Goal: Task Accomplishment & Management: Manage account settings

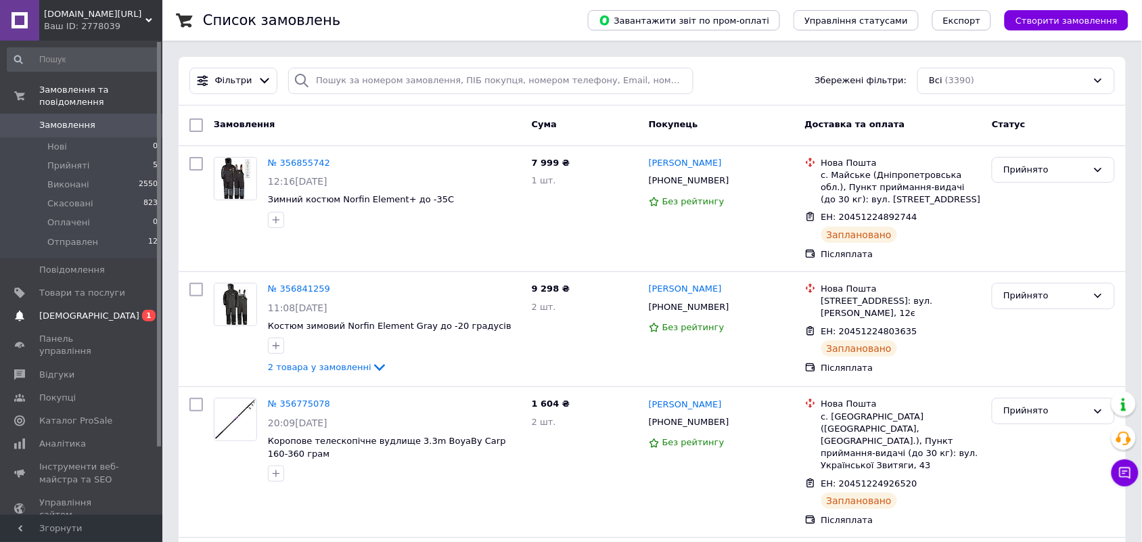
click at [73, 310] on span "[DEMOGRAPHIC_DATA]" at bounding box center [89, 316] width 100 height 12
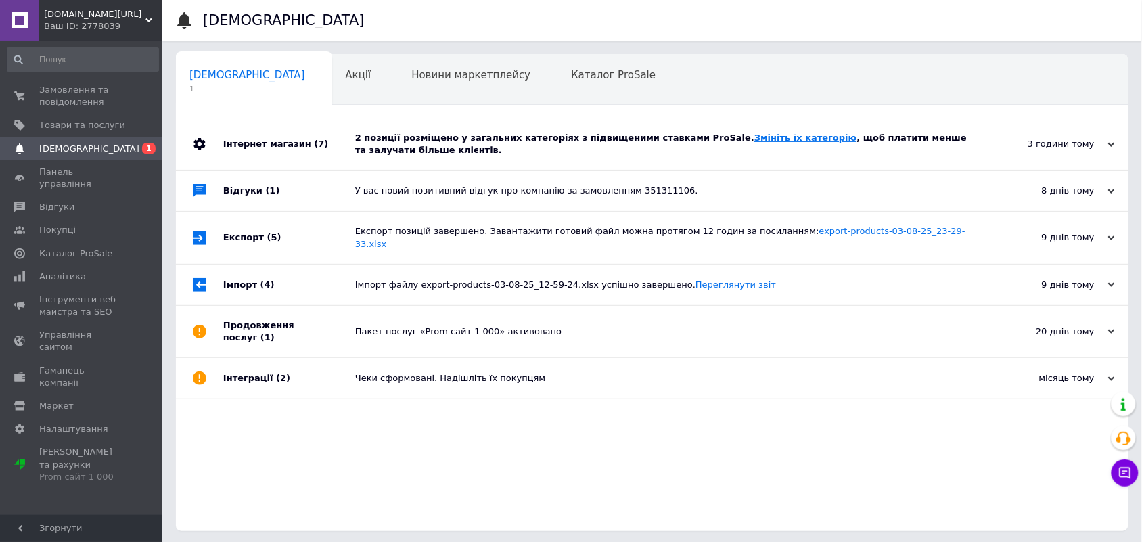
click at [754, 143] on link "Змініть їх категорію" at bounding box center [805, 138] width 102 height 10
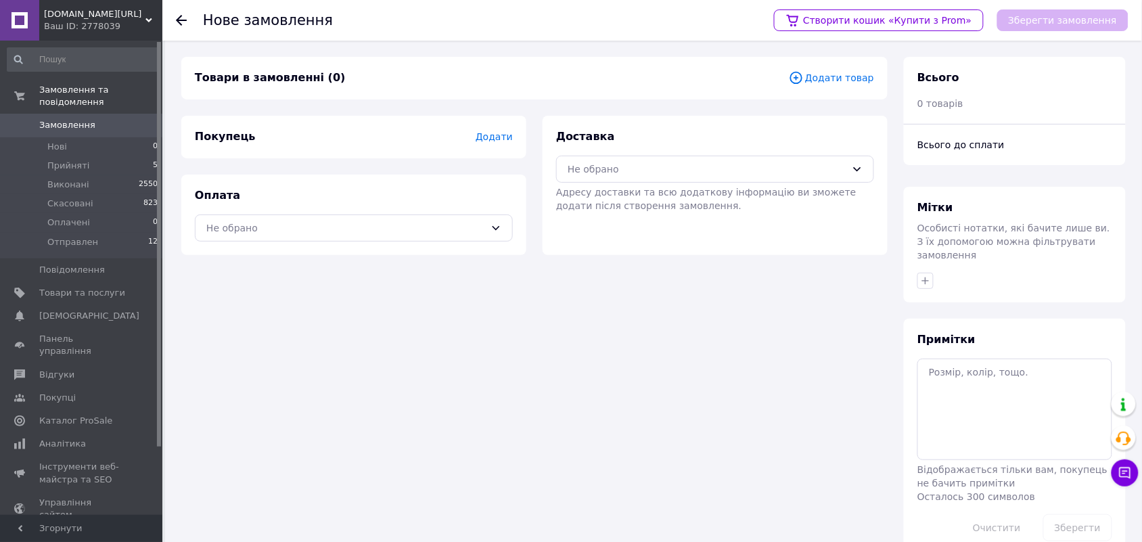
click at [822, 82] on span "Додати товар" at bounding box center [831, 77] width 85 height 15
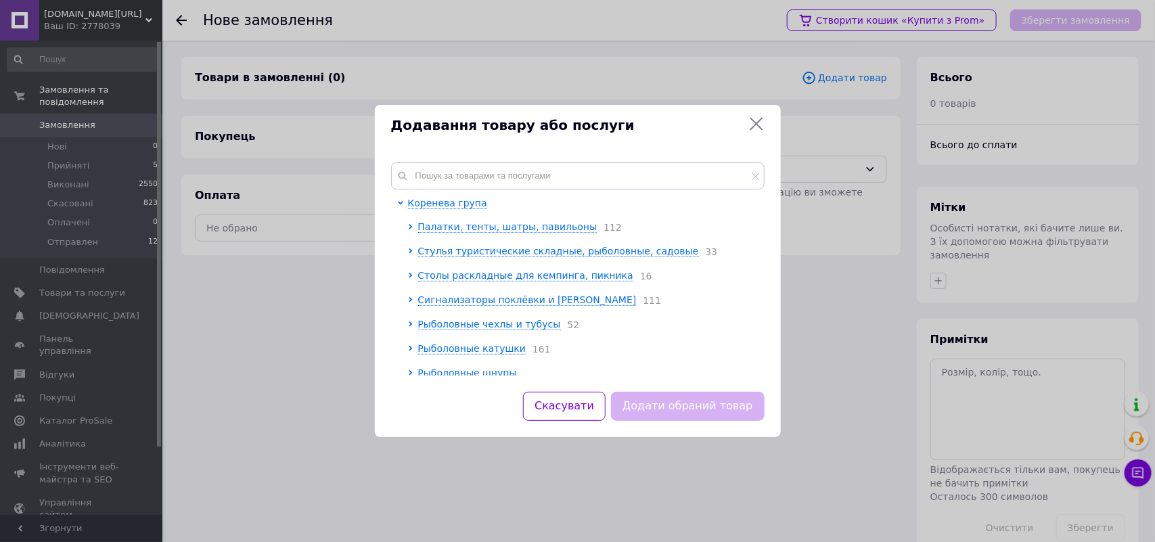
click at [458, 156] on div "Коренева група Палатки, тенты, шатры, павильоны 112 Стулья туристические складн…" at bounding box center [578, 269] width 406 height 246
click at [463, 175] on input "text" at bounding box center [577, 175] width 373 height 27
paste input "30035"
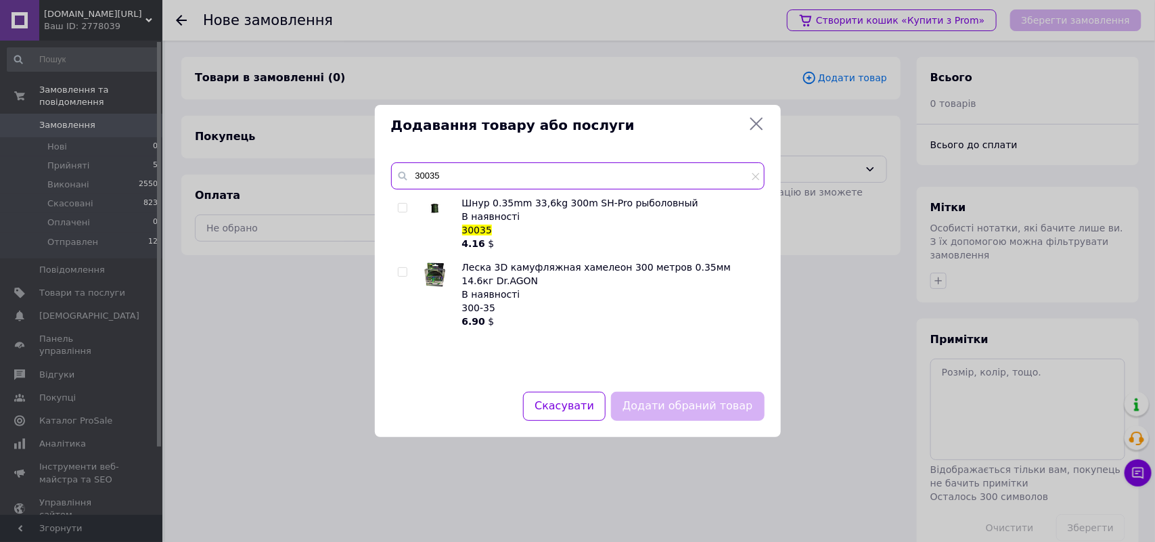
type input "30035"
click at [404, 214] on div at bounding box center [405, 223] width 14 height 54
click at [404, 212] on input "checkbox" at bounding box center [402, 208] width 9 height 9
checkbox input "true"
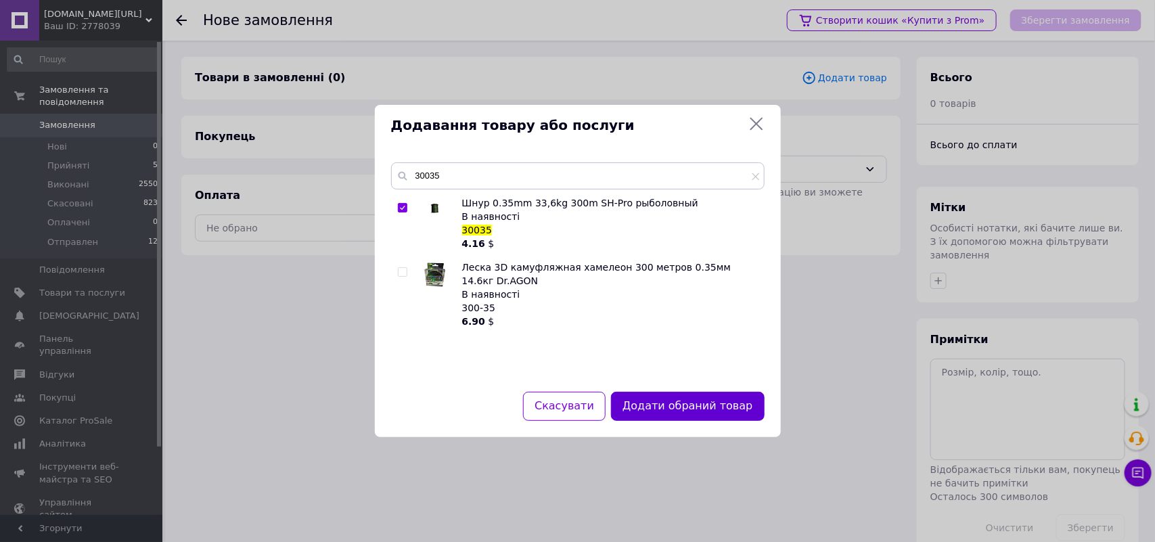
click at [741, 404] on button "Додати обраний товар" at bounding box center [687, 406] width 153 height 29
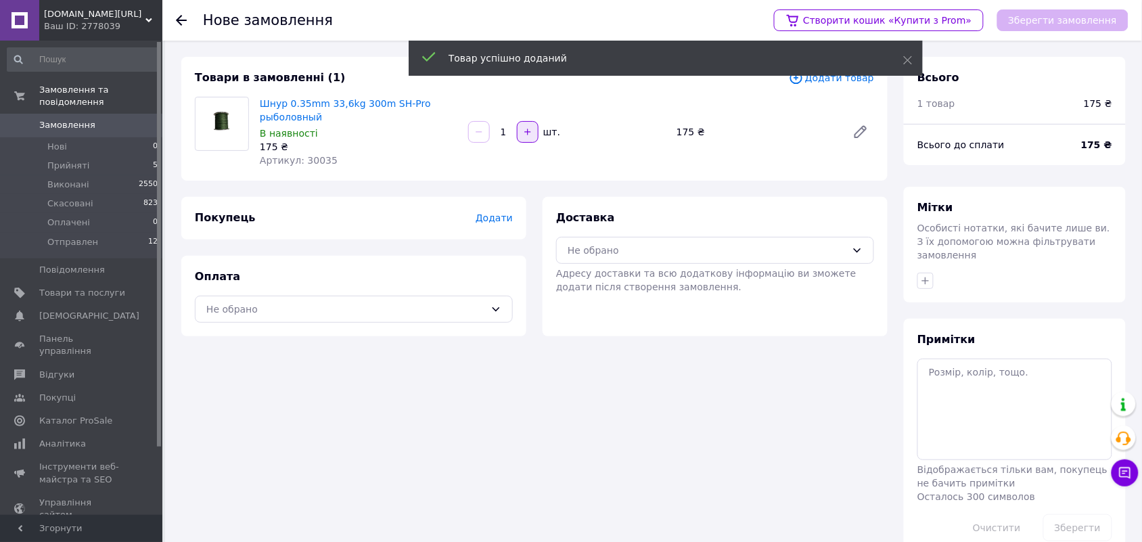
click at [525, 132] on icon "button" at bounding box center [527, 132] width 6 height 6
type input "2"
click at [499, 222] on span "Додати" at bounding box center [493, 217] width 37 height 11
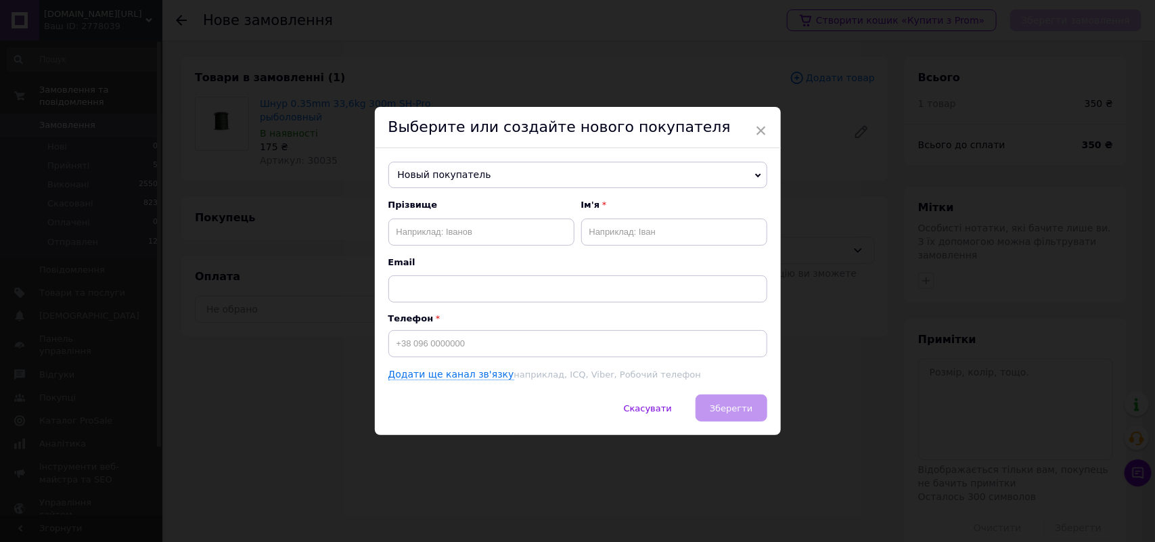
click at [484, 172] on span "Новый покупатель" at bounding box center [577, 175] width 379 height 27
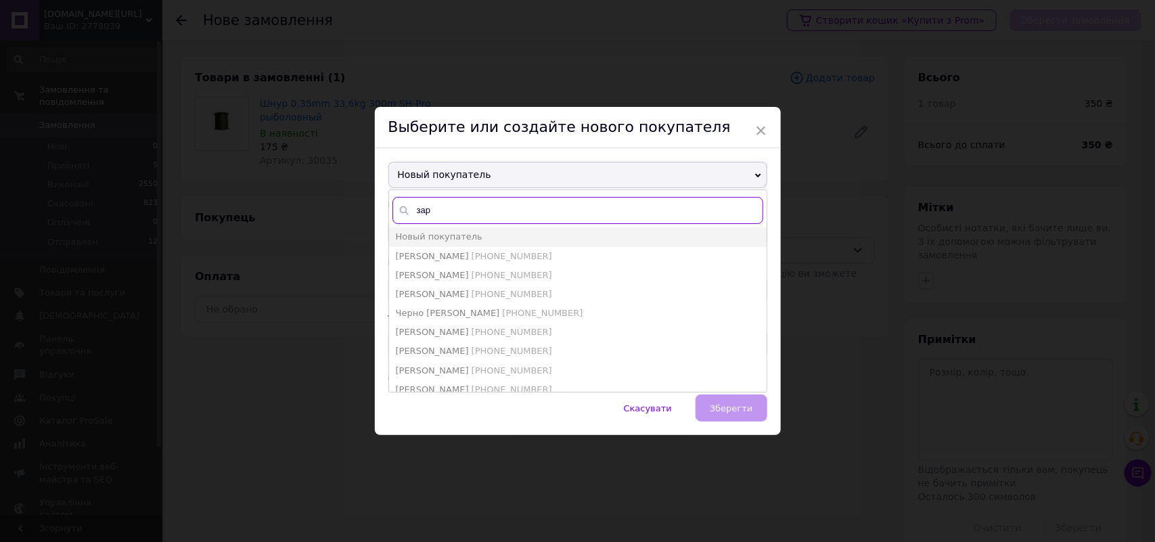
type input "зарі"
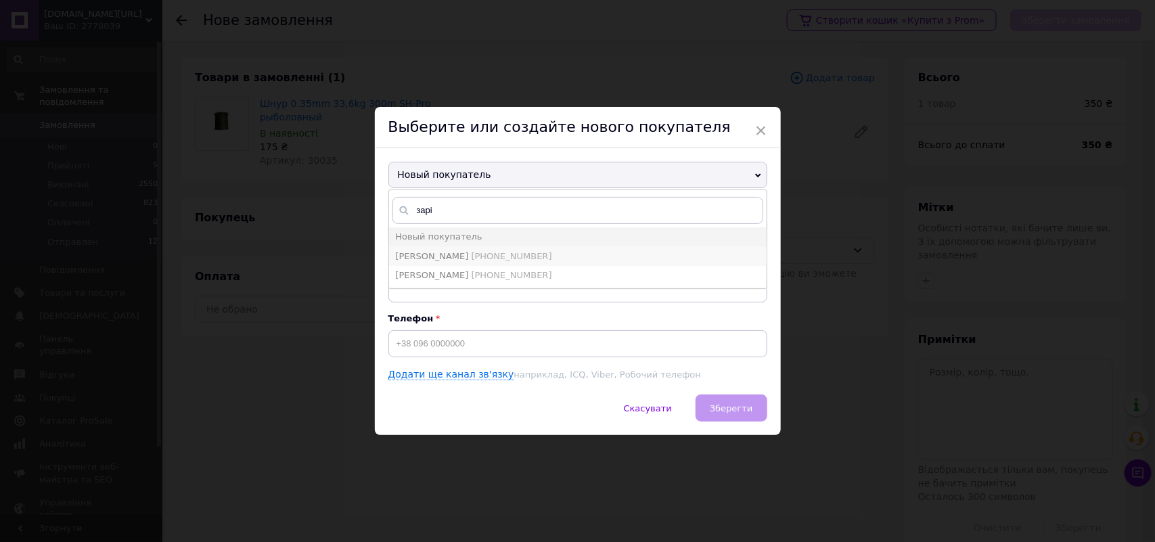
click at [457, 252] on span "Зарічний Сергій" at bounding box center [432, 256] width 73 height 10
type input "Зарічний Сергій"
type input "[PHONE_NUMBER]"
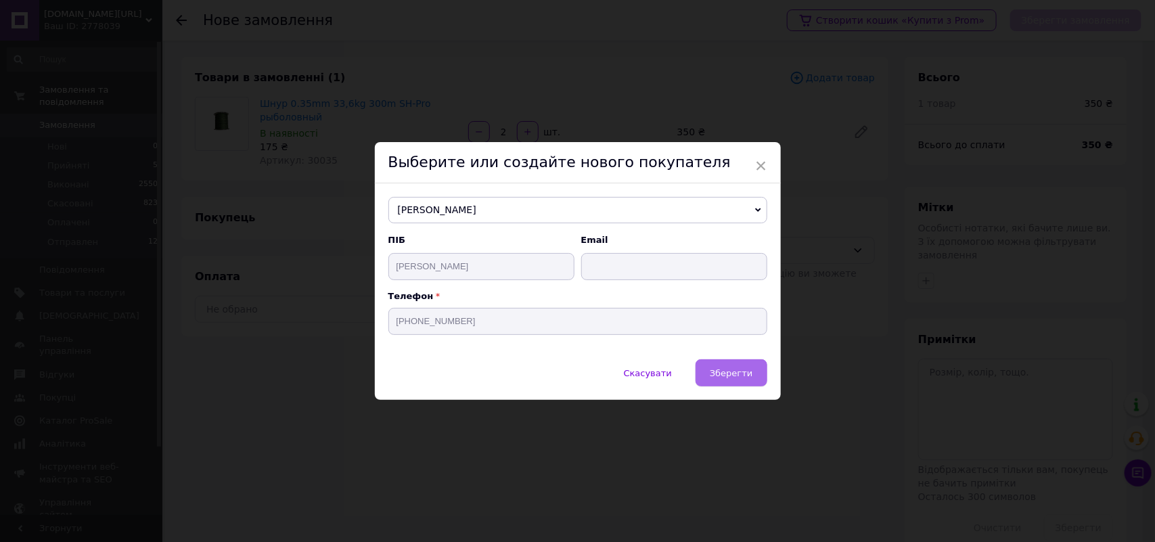
click at [731, 371] on span "Зберегти" at bounding box center [731, 373] width 43 height 10
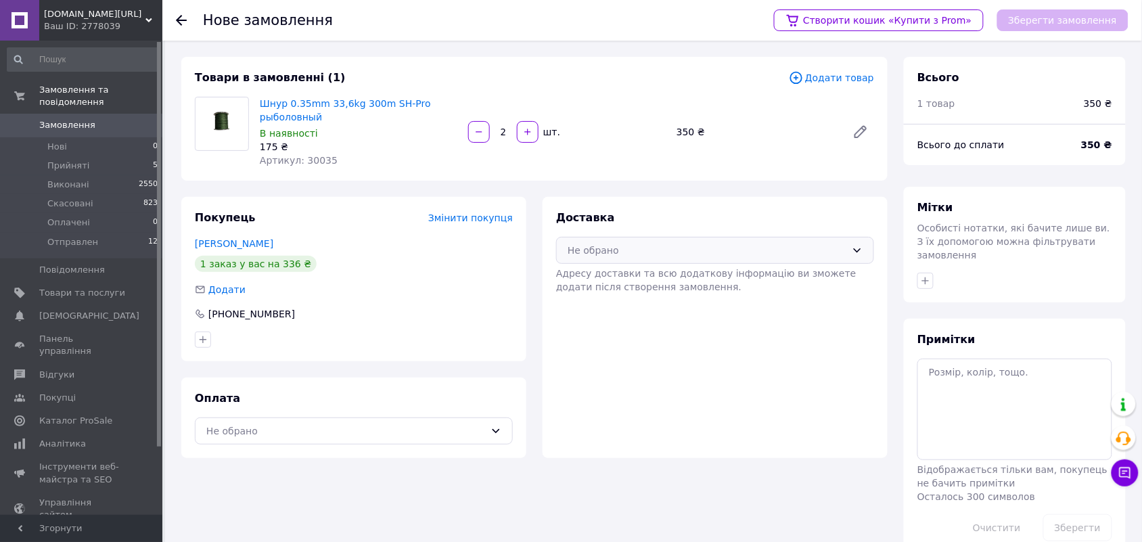
click at [671, 252] on div "Не обрано" at bounding box center [706, 250] width 279 height 15
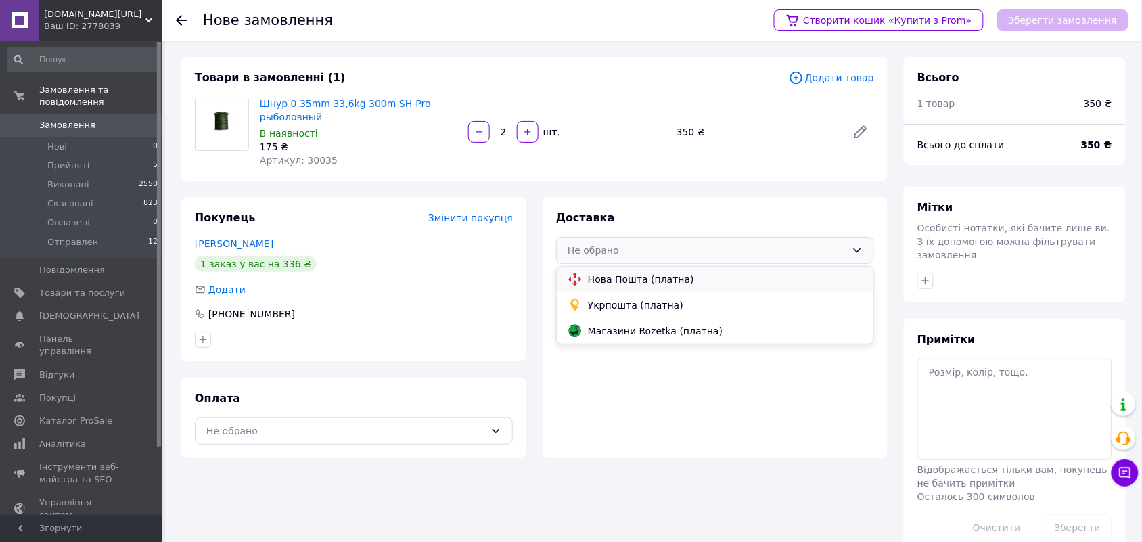
click at [666, 274] on span "Нова Пошта (платна)" at bounding box center [725, 280] width 275 height 14
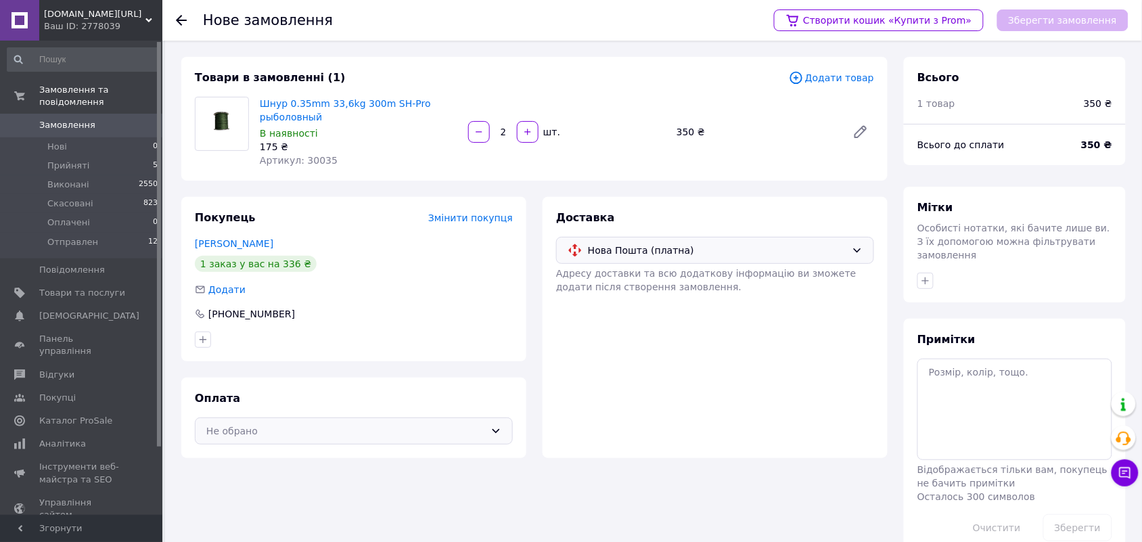
click at [461, 443] on div "Не обрано" at bounding box center [354, 430] width 318 height 27
click at [256, 484] on span "Післяплата" at bounding box center [364, 486] width 275 height 14
click at [1053, 14] on button "Зберегти замовлення" at bounding box center [1062, 20] width 131 height 22
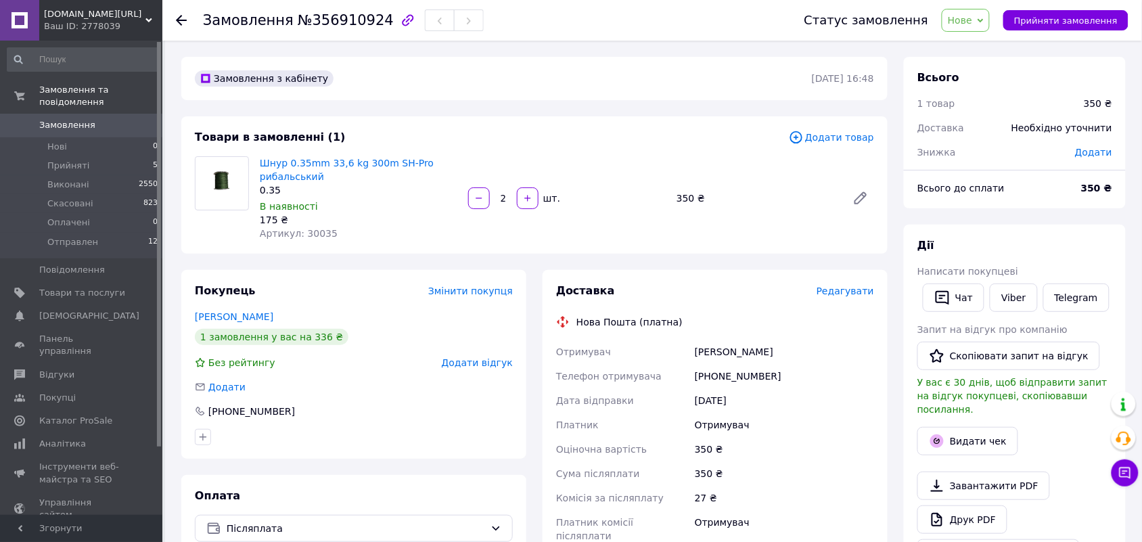
click at [850, 291] on span "Редагувати" at bounding box center [844, 290] width 57 height 11
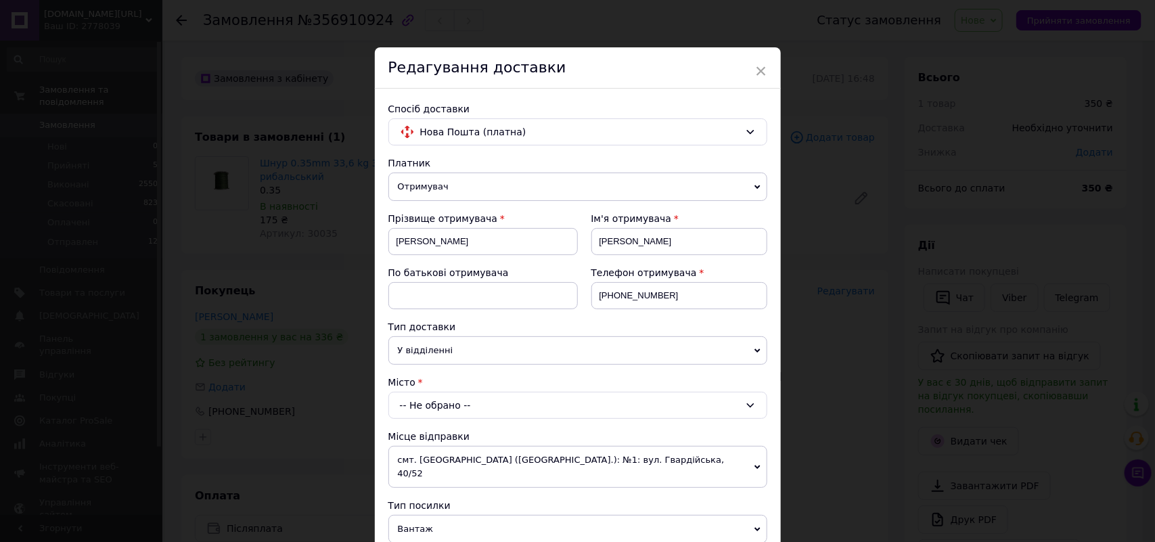
click at [451, 404] on div "-- Не обрано --" at bounding box center [577, 405] width 379 height 27
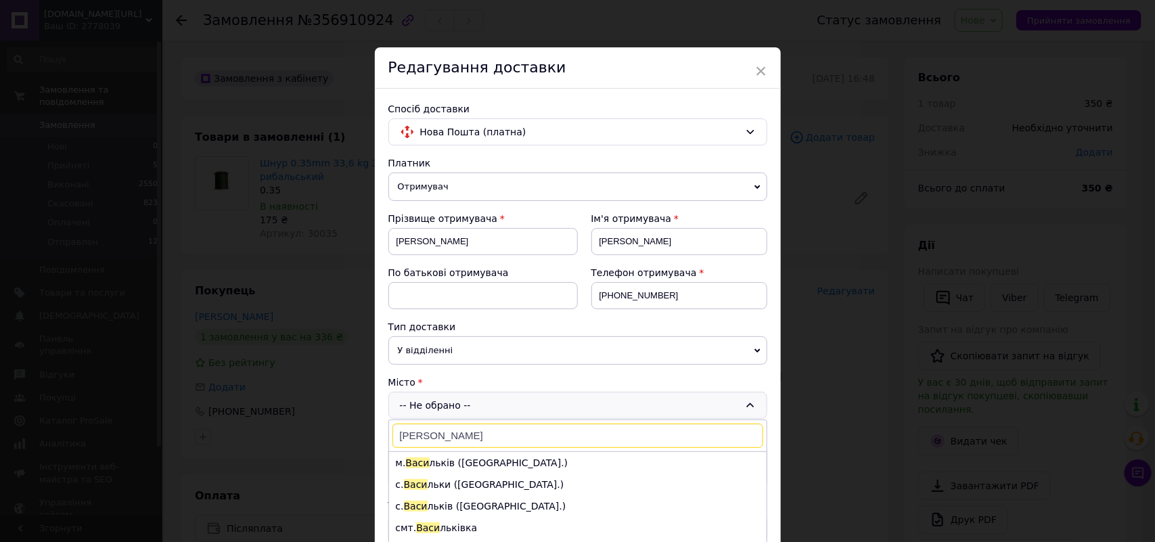
type input "василь"
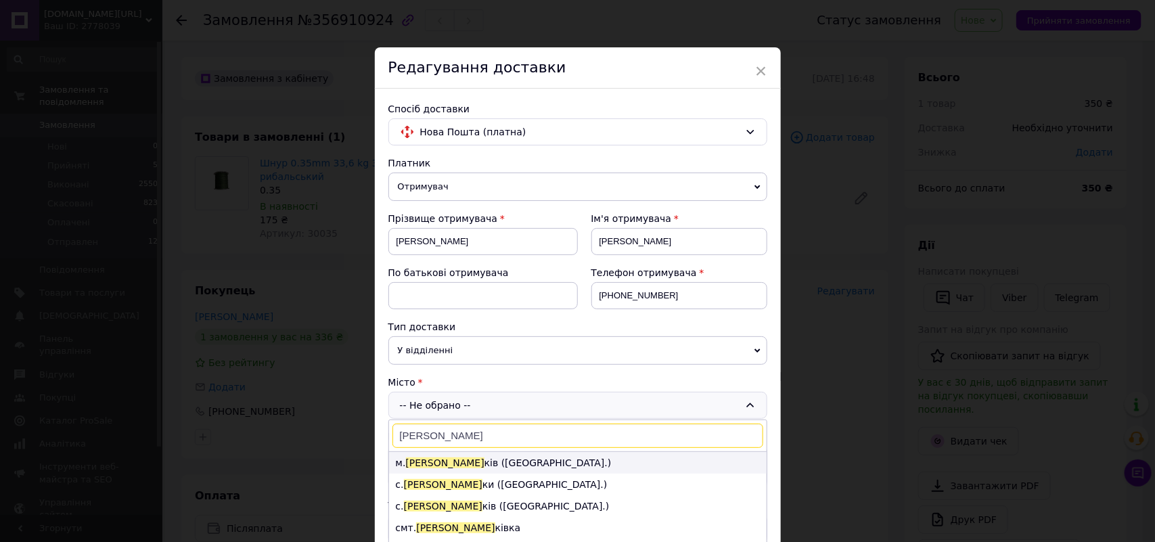
click at [459, 460] on li "м. Василь ків (Київська обл.)" at bounding box center [577, 463] width 377 height 22
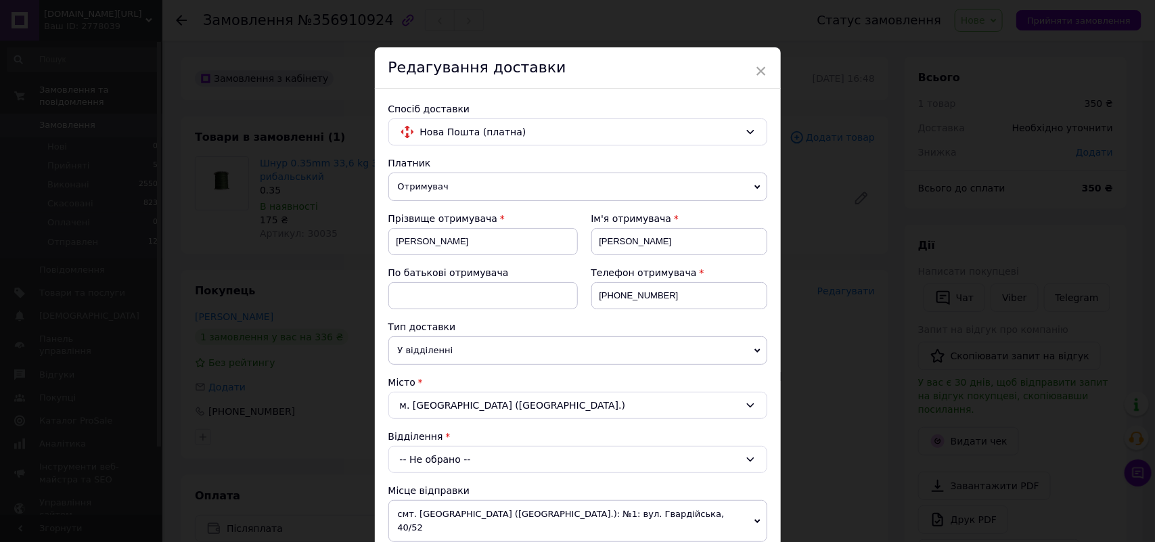
click at [459, 460] on div "-- Не обрано --" at bounding box center [577, 459] width 379 height 27
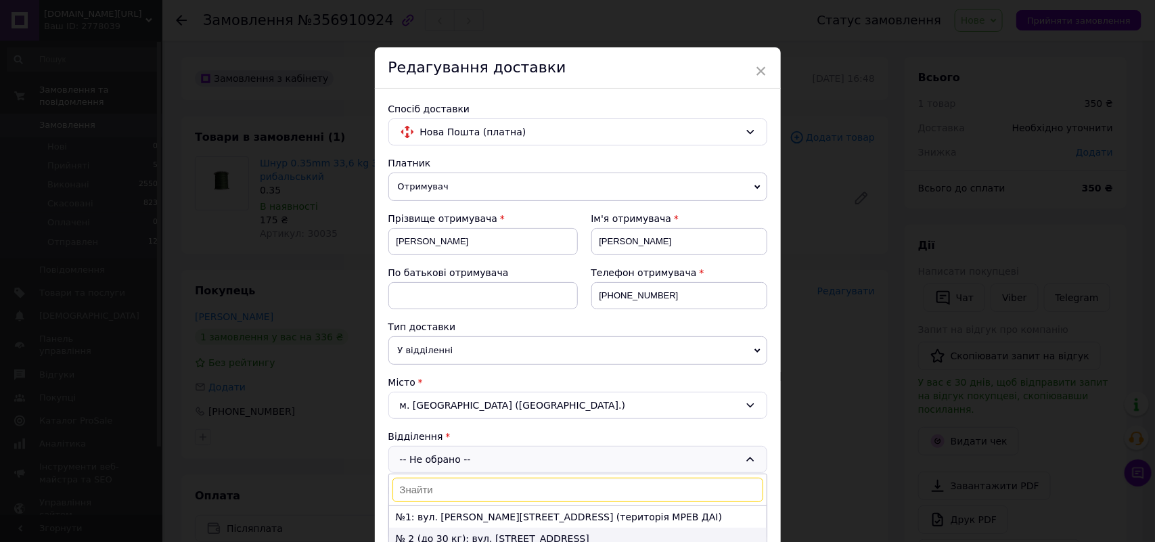
click at [467, 536] on li "№ 2 (до 30 кг): вул. Гоголя, 5" at bounding box center [577, 539] width 377 height 22
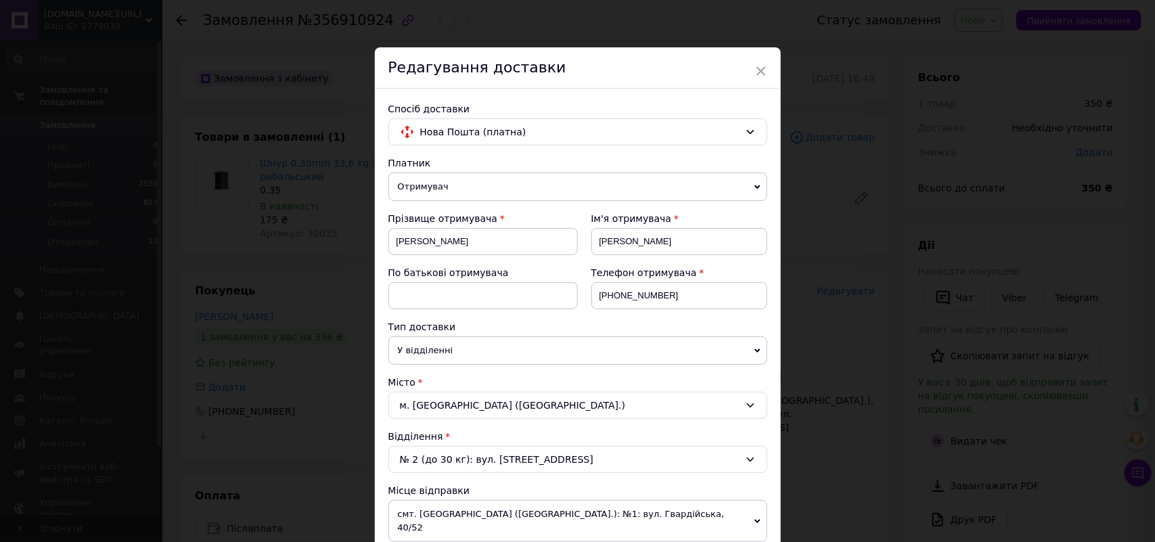
click at [613, 435] on div "Відділення" at bounding box center [577, 436] width 379 height 14
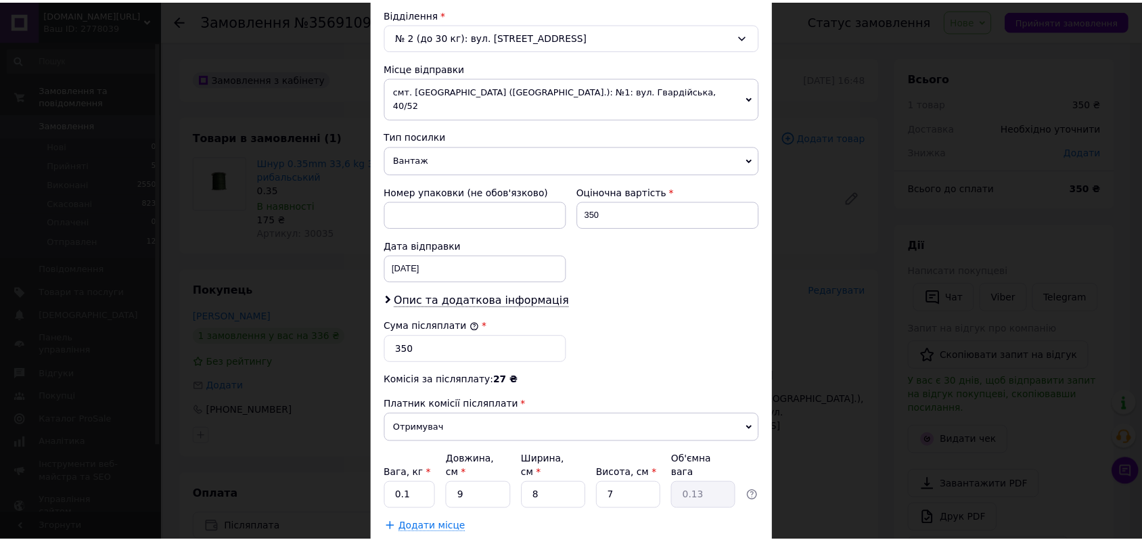
scroll to position [495, 0]
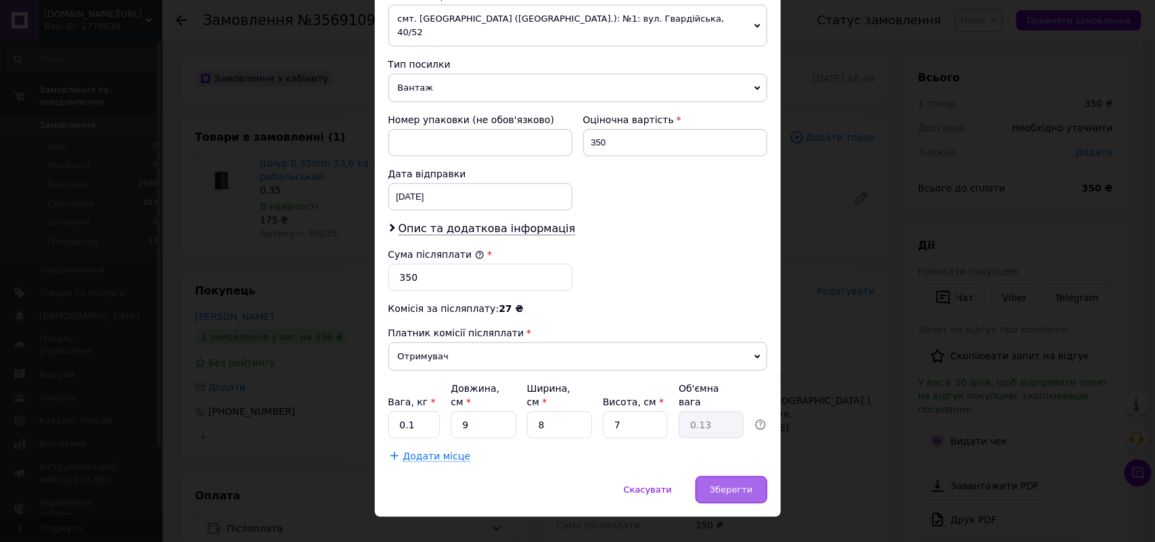
click at [734, 484] on span "Зберегти" at bounding box center [731, 489] width 43 height 10
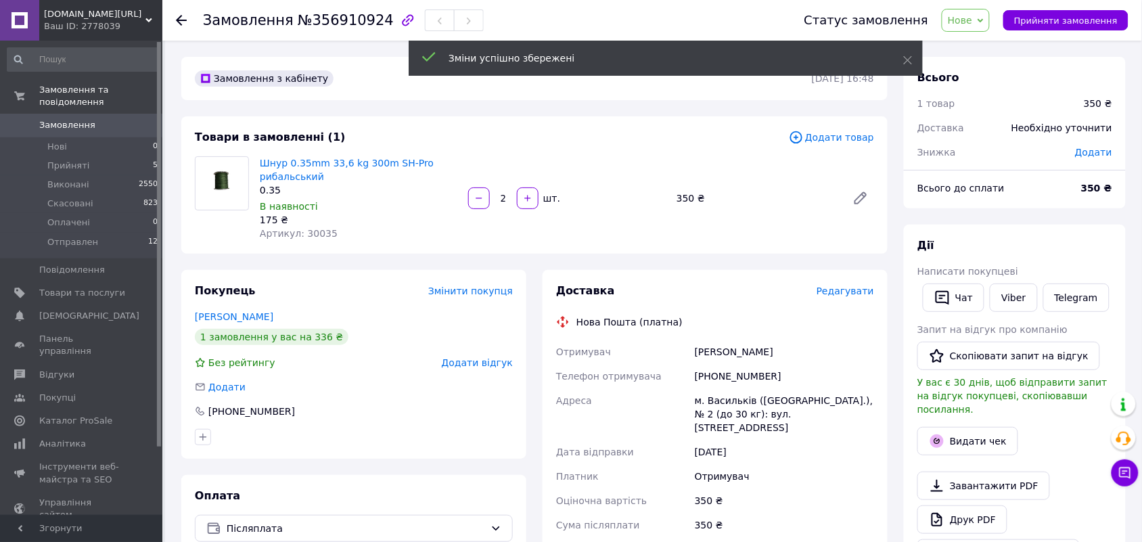
click at [893, 318] on div "Доставка Редагувати Нова Пошта (платна) Отримувач Зарічний Сергій Телефон отрим…" at bounding box center [714, 506] width 361 height 473
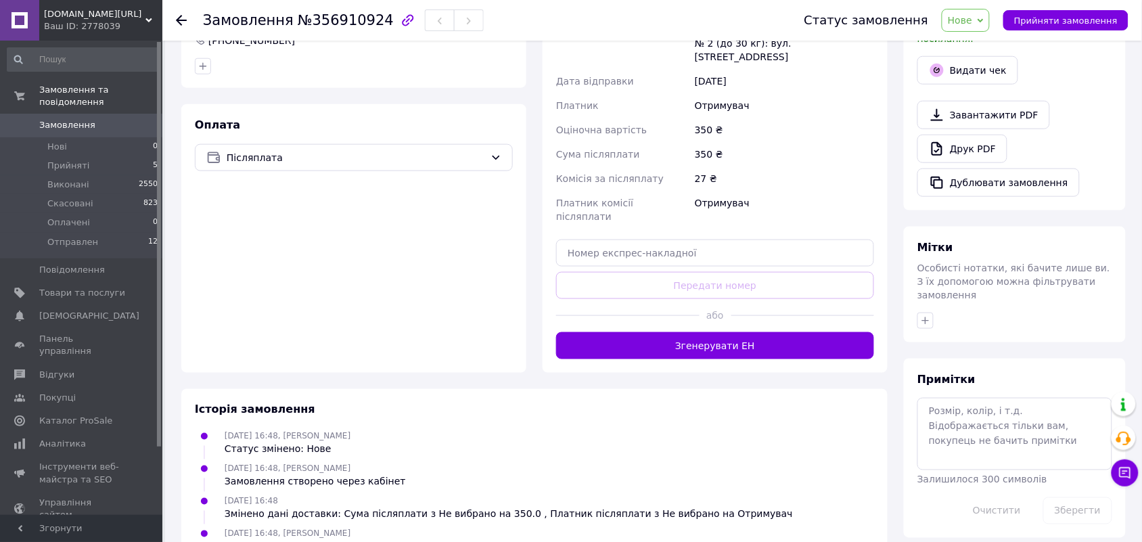
scroll to position [372, 0]
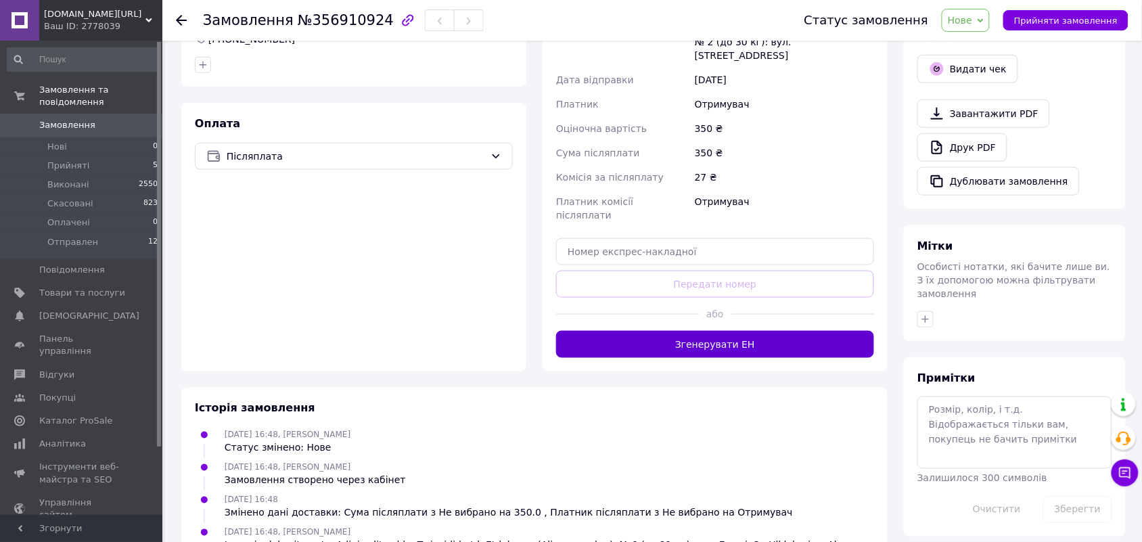
click at [743, 331] on button "Згенерувати ЕН" at bounding box center [715, 344] width 318 height 27
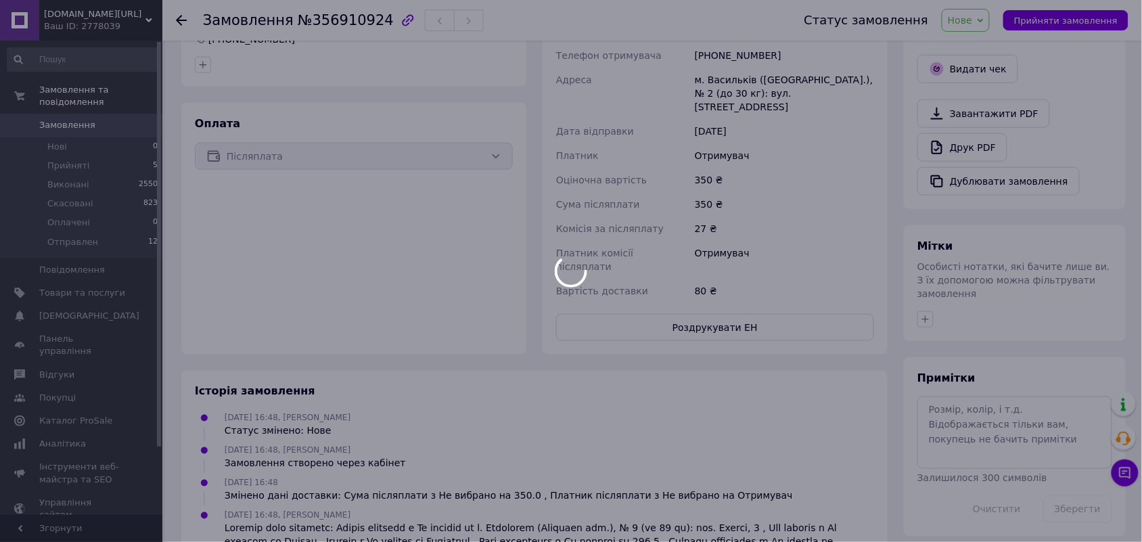
click at [992, 16] on div at bounding box center [571, 271] width 1142 height 542
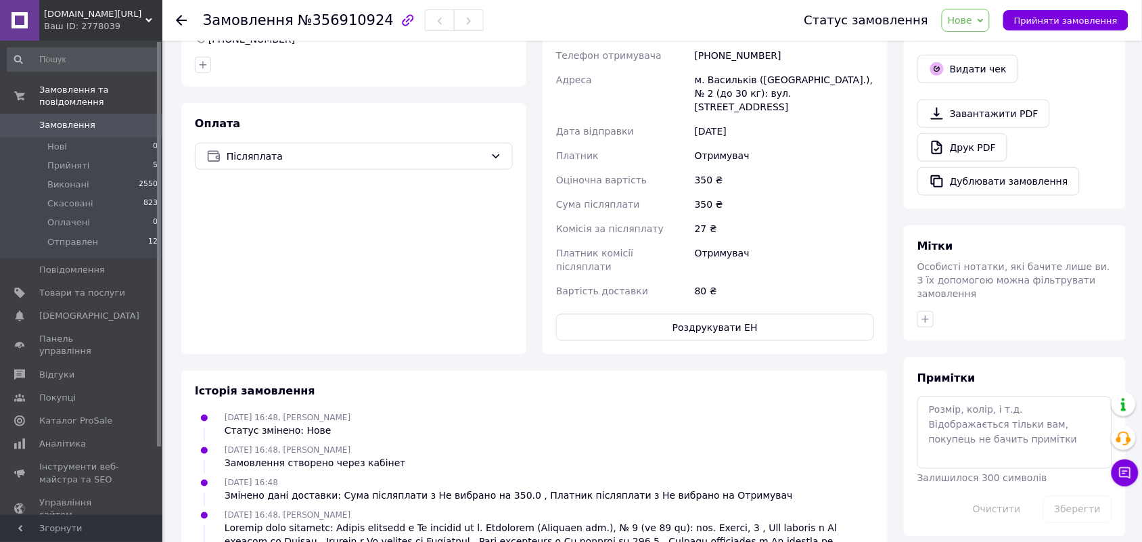
click at [983, 18] on icon at bounding box center [980, 21] width 6 height 6
click at [982, 39] on li "Прийнято" at bounding box center [974, 47] width 64 height 20
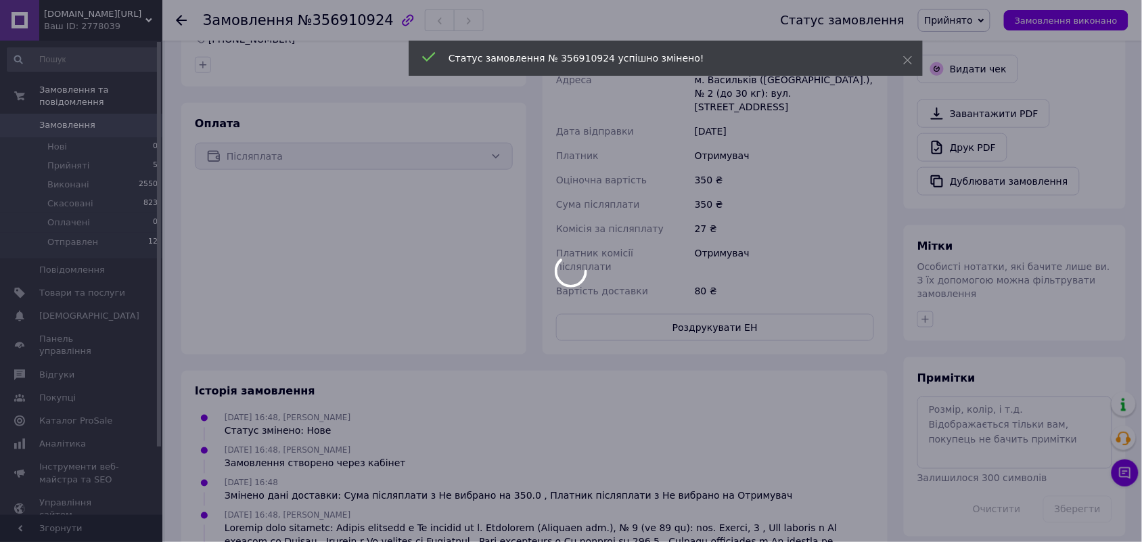
scroll to position [0, 0]
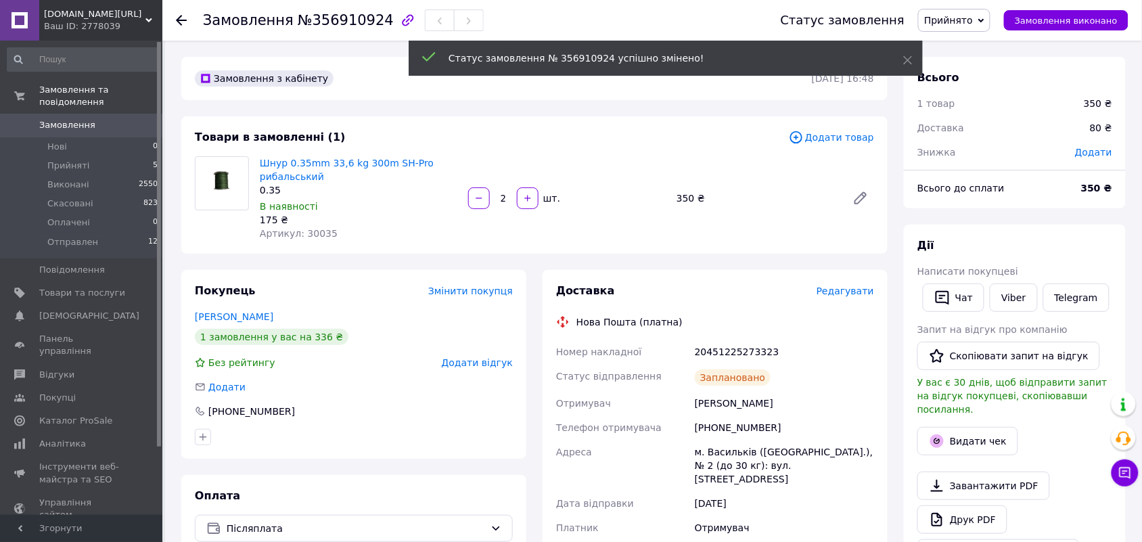
click at [112, 119] on span "Замовлення" at bounding box center [82, 125] width 86 height 12
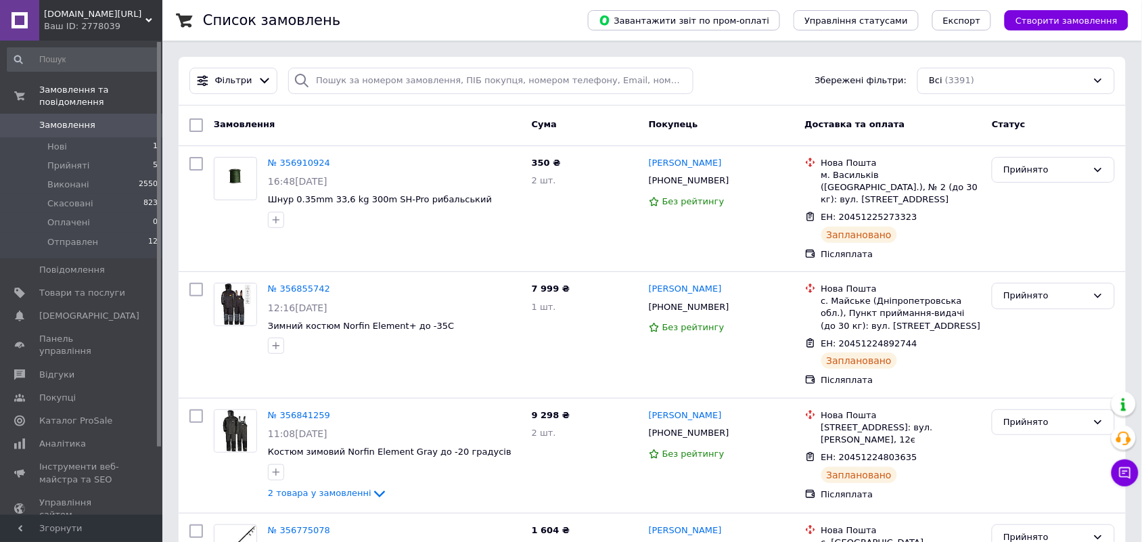
click at [744, 72] on div "Фільтри Збережені фільтри: Всі (3391)" at bounding box center [652, 81] width 936 height 26
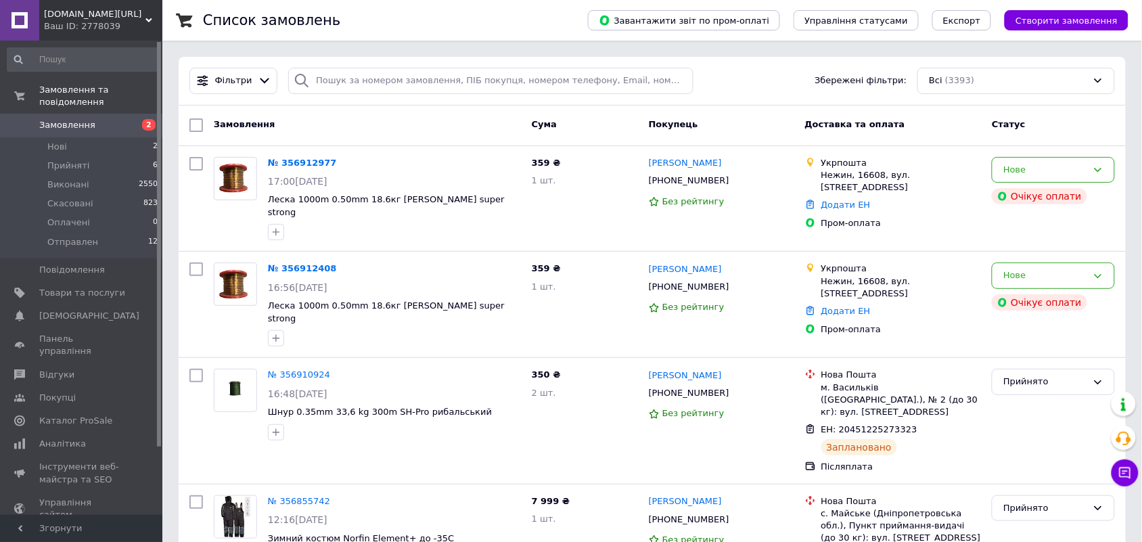
click at [745, 78] on div "Фільтри Збережені фільтри: Всі (3393)" at bounding box center [652, 81] width 936 height 26
click at [728, 91] on div "Фільтри Збережені фільтри: Всі (3393)" at bounding box center [652, 81] width 936 height 26
click at [851, 78] on span "Збережені фільтри:" at bounding box center [861, 80] width 92 height 13
click at [748, 76] on div "Фільтри Збережені фільтри: Всі (3393)" at bounding box center [652, 81] width 936 height 26
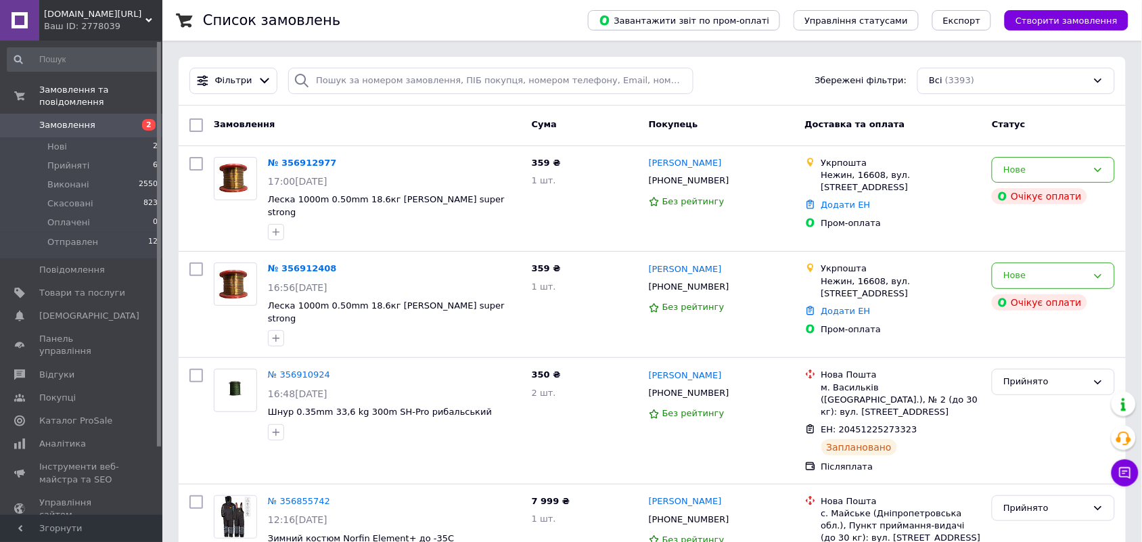
click at [846, 86] on span "Збережені фільтри:" at bounding box center [861, 80] width 92 height 13
click at [707, 62] on div "Фільтри Збережені фільтри: Всі (3393)" at bounding box center [652, 81] width 947 height 49
click at [837, 78] on span "Збережені фільтри:" at bounding box center [861, 80] width 92 height 13
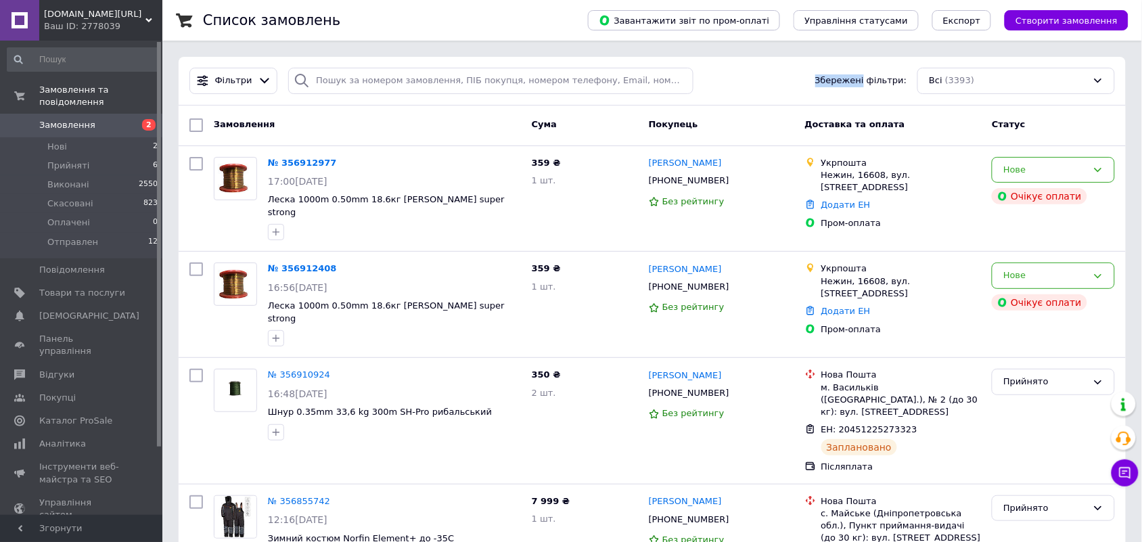
click at [751, 76] on div "Фільтри Збережені фільтри: Всі (3393)" at bounding box center [652, 81] width 936 height 26
click at [856, 80] on span "Збережені фільтри:" at bounding box center [861, 80] width 92 height 13
click at [745, 64] on div "Фільтри Збережені фільтри: Всі (3393)" at bounding box center [652, 81] width 947 height 49
click at [851, 85] on span "Збережені фільтри:" at bounding box center [861, 80] width 92 height 13
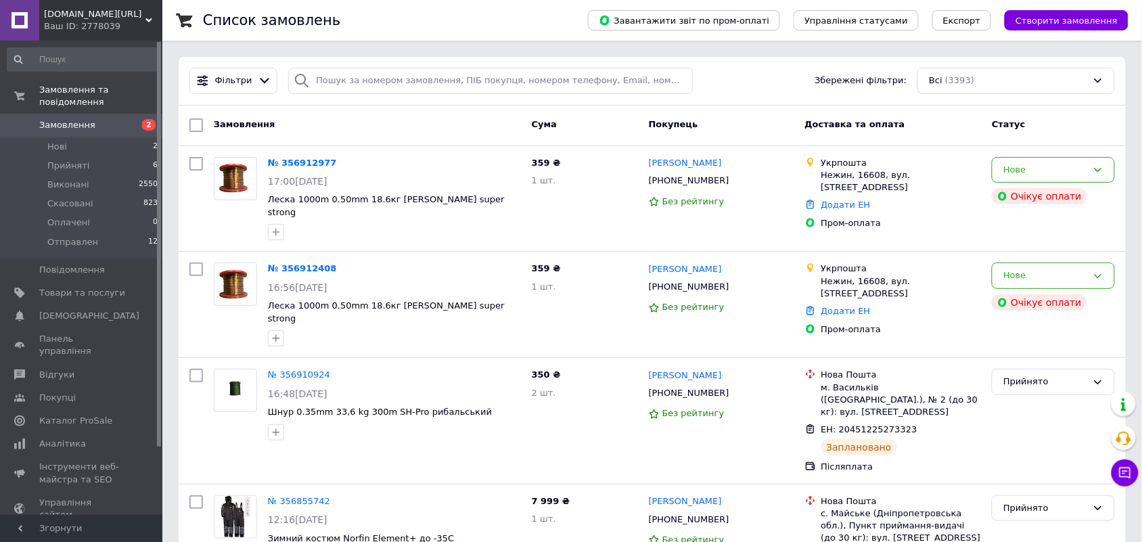
click at [851, 85] on span "Збережені фільтри:" at bounding box center [861, 80] width 92 height 13
click at [787, 70] on div "Фільтри Збережені фільтри: Всі (3393)" at bounding box center [652, 81] width 936 height 26
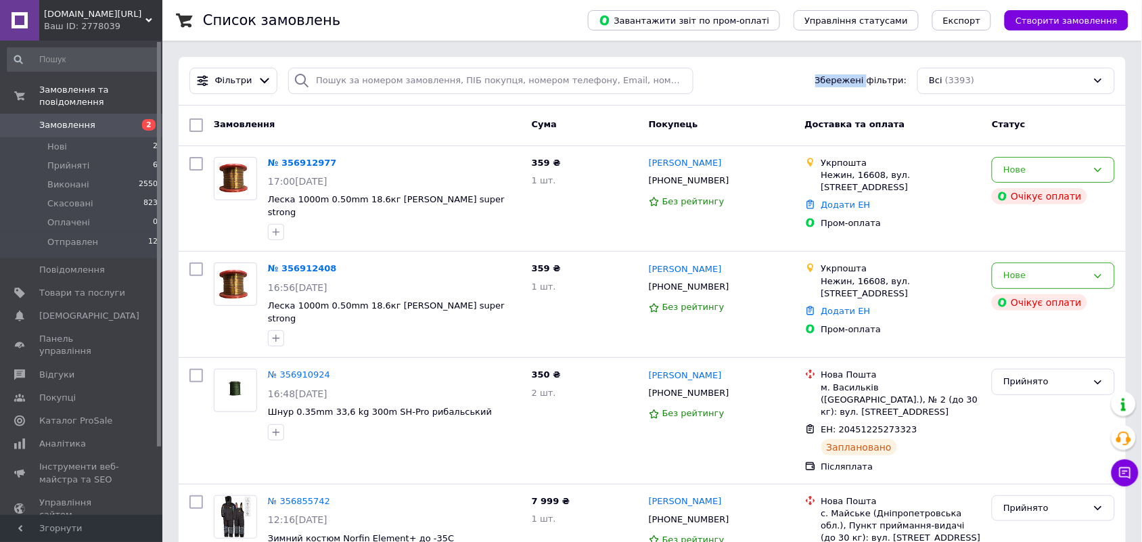
click at [787, 70] on div "Фільтри Збережені фільтри: Всі (3393)" at bounding box center [652, 81] width 936 height 26
click at [839, 80] on span "Збережені фільтри:" at bounding box center [861, 80] width 92 height 13
click at [741, 76] on div "Фільтри Збережені фільтри: Всі (3393)" at bounding box center [652, 81] width 936 height 26
click at [841, 85] on span "Збережені фільтри:" at bounding box center [861, 80] width 92 height 13
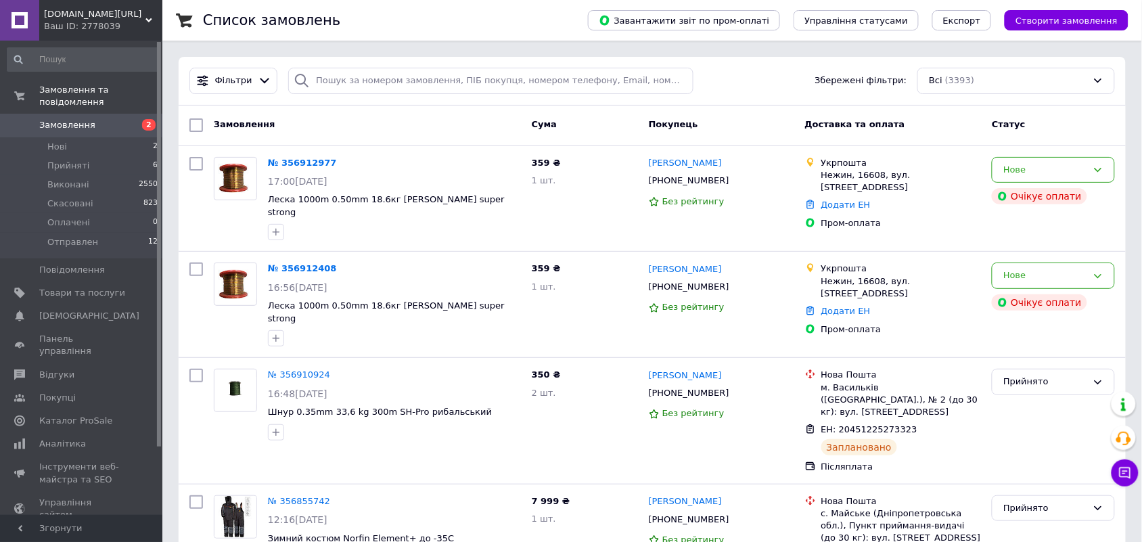
click at [841, 85] on span "Збережені фільтри:" at bounding box center [861, 80] width 92 height 13
click at [758, 69] on div "Фільтри Збережені фільтри: Всі (3393)" at bounding box center [652, 81] width 936 height 26
click at [840, 85] on span "Збережені фільтри:" at bounding box center [861, 80] width 92 height 13
click at [771, 72] on div "Фільтри Збережені фільтри: Всі (3393)" at bounding box center [652, 81] width 936 height 26
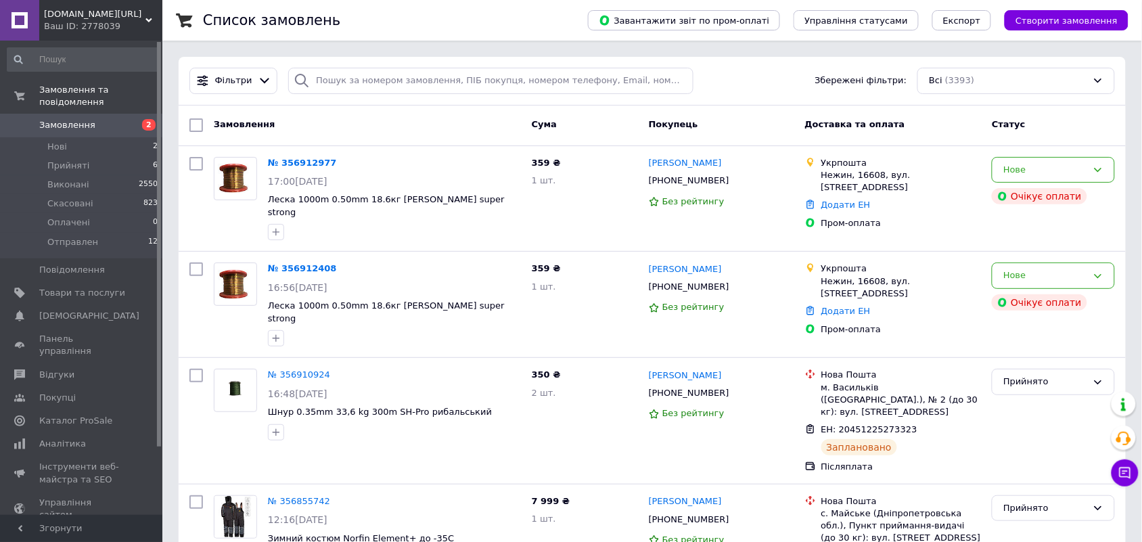
click at [771, 72] on div "Фільтри Збережені фільтри: Всі (3393)" at bounding box center [652, 81] width 936 height 26
click at [840, 78] on span "Збережені фільтри:" at bounding box center [861, 80] width 92 height 13
click at [739, 83] on div "Фільтри Збережені фільтри: Всі (3393)" at bounding box center [652, 81] width 936 height 26
click at [839, 83] on span "Збережені фільтри:" at bounding box center [861, 80] width 92 height 13
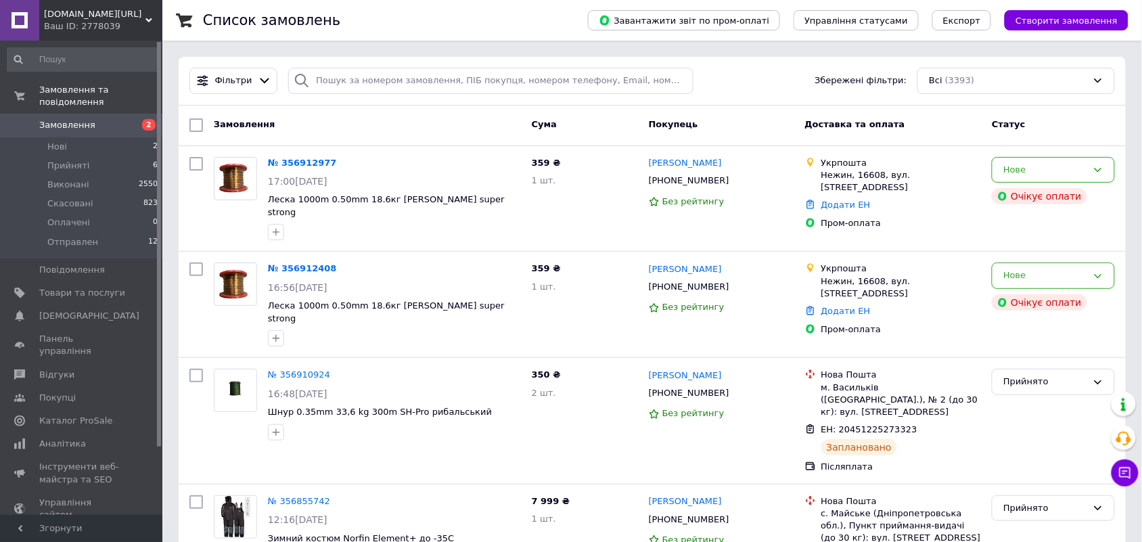
click at [839, 83] on span "Збережені фільтри:" at bounding box center [861, 80] width 92 height 13
click at [737, 72] on div "Фільтри Збережені фільтри: Всі (3393)" at bounding box center [652, 81] width 936 height 26
click at [846, 82] on span "Збережені фільтри:" at bounding box center [861, 80] width 92 height 13
click at [766, 82] on div "Фільтри Збережені фільтри: Всі (3393)" at bounding box center [652, 81] width 936 height 26
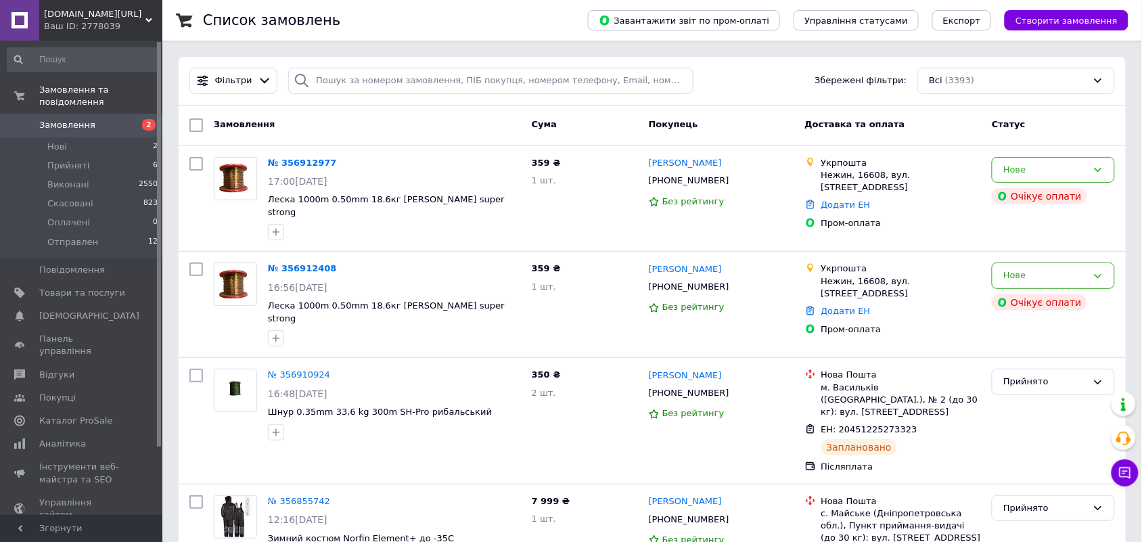
click at [766, 82] on div "Фільтри Збережені фільтри: Всі (3393)" at bounding box center [652, 81] width 936 height 26
click at [126, 119] on span "2" at bounding box center [143, 125] width 37 height 12
click at [97, 119] on span "Замовлення" at bounding box center [82, 125] width 86 height 12
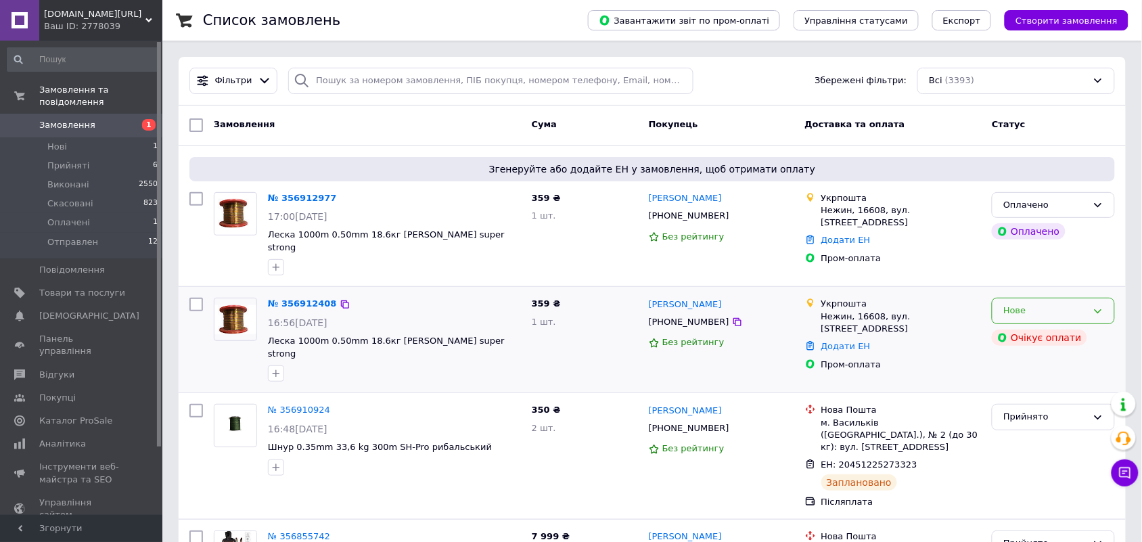
click at [1096, 309] on icon at bounding box center [1097, 311] width 7 height 4
click at [1033, 376] on li "Скасовано" at bounding box center [1053, 388] width 122 height 25
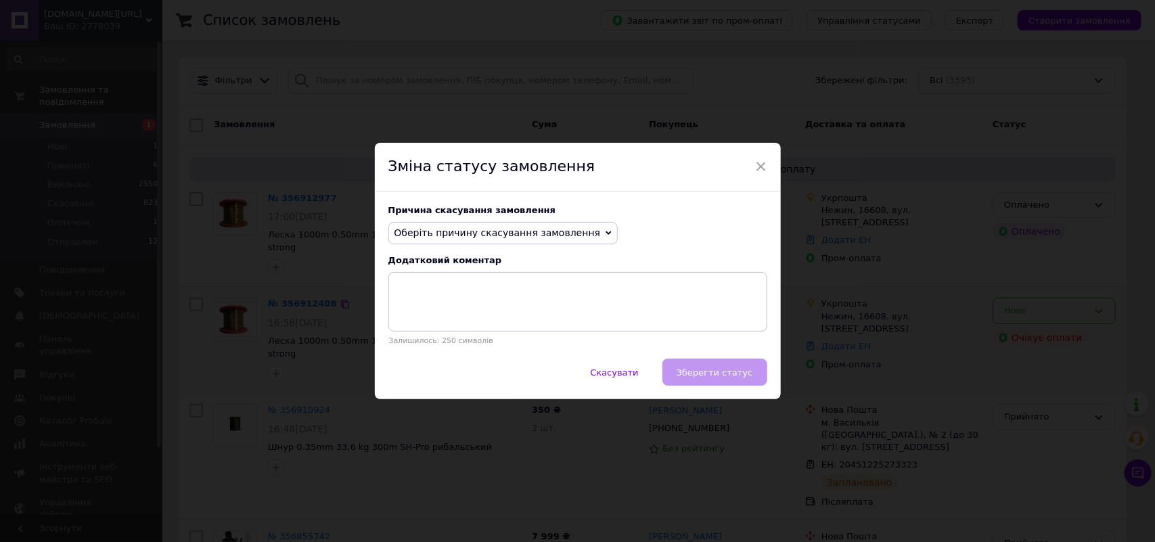
click at [551, 232] on span "Оберіть причину скасування замовлення" at bounding box center [497, 232] width 206 height 11
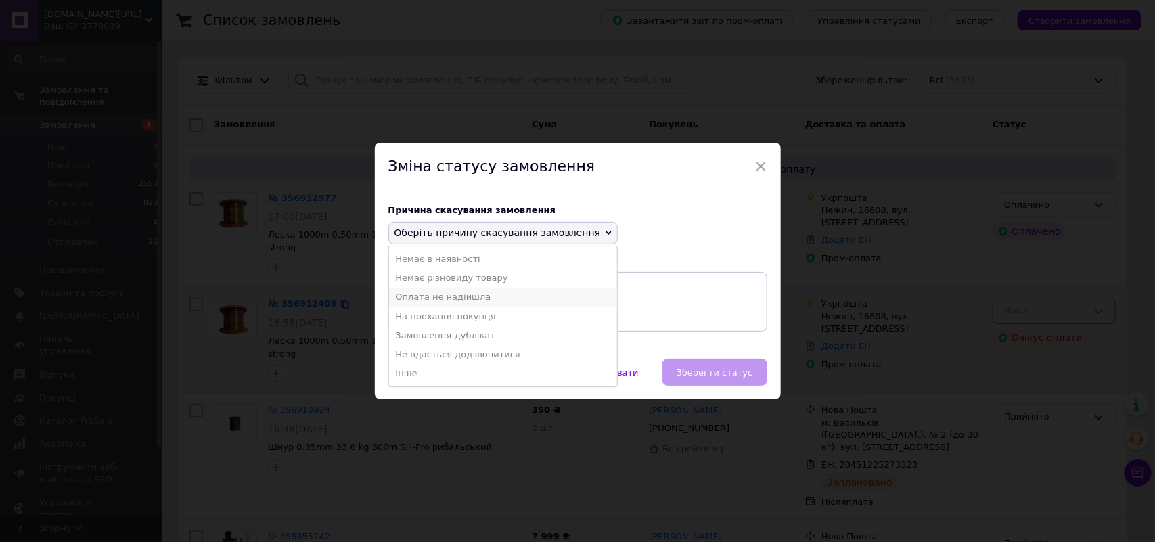
click at [455, 298] on li "Оплата не надійшла" at bounding box center [503, 296] width 229 height 19
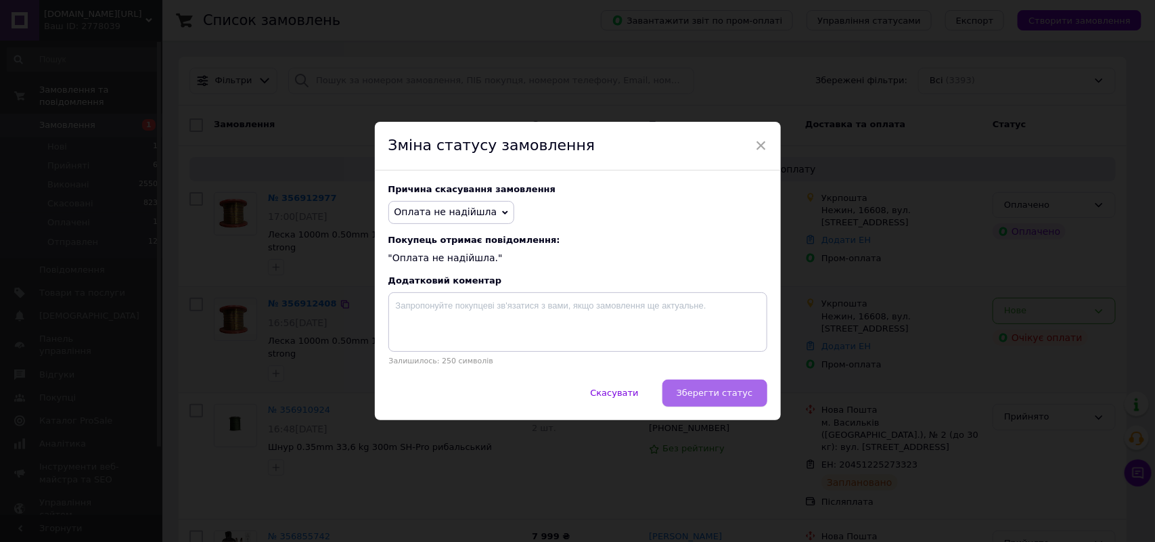
click at [735, 397] on span "Зберегти статус" at bounding box center [714, 393] width 76 height 10
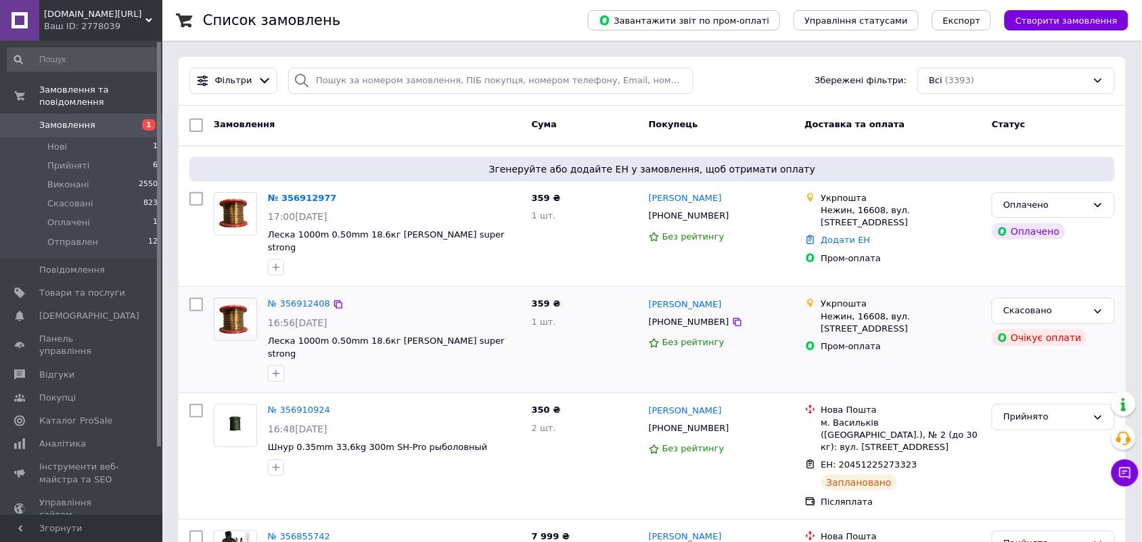
click at [1092, 206] on icon at bounding box center [1097, 205] width 11 height 11
click at [1044, 229] on li "Прийнято" at bounding box center [1053, 232] width 122 height 25
click at [306, 198] on link "№ 356912977" at bounding box center [299, 198] width 62 height 10
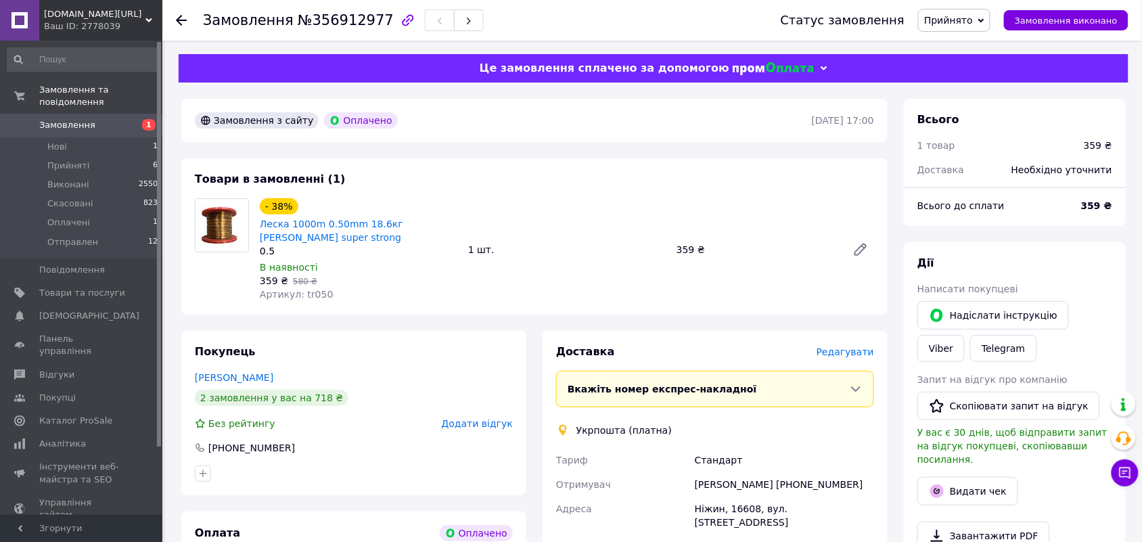
click at [891, 168] on div "Замовлення з сайту Оплачено [DATE] 17:00 Товари в замовленні (1) - 38% Леска 10…" at bounding box center [534, 531] width 722 height 865
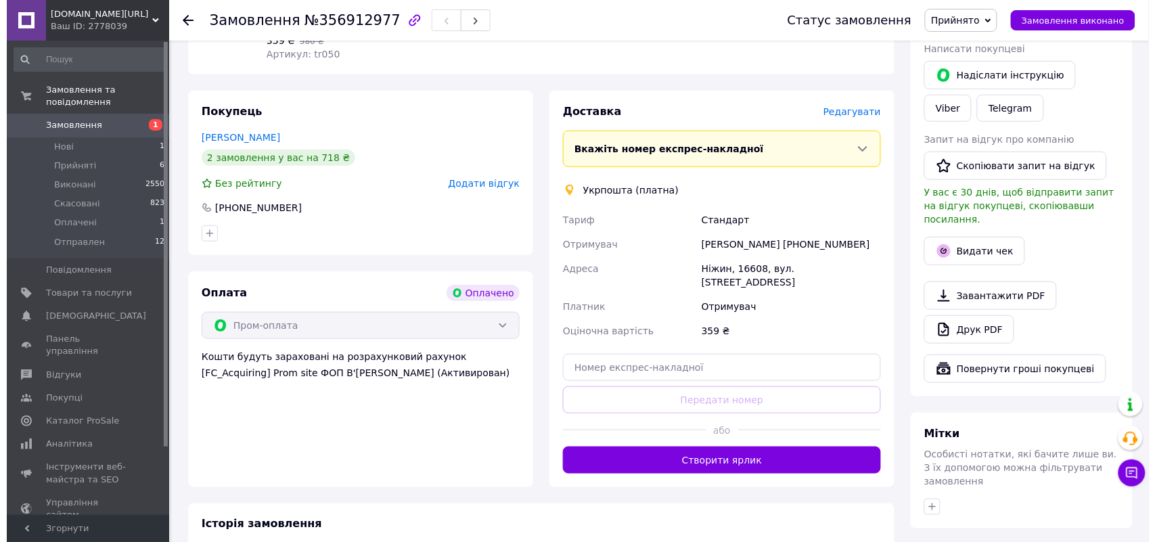
scroll to position [271, 0]
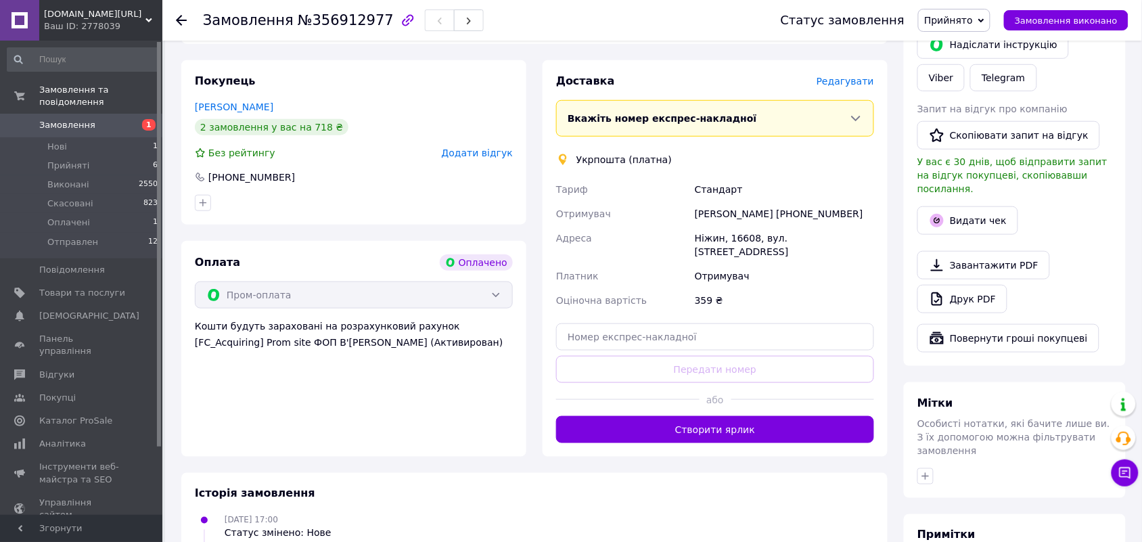
click at [856, 85] on span "Редагувати" at bounding box center [844, 81] width 57 height 11
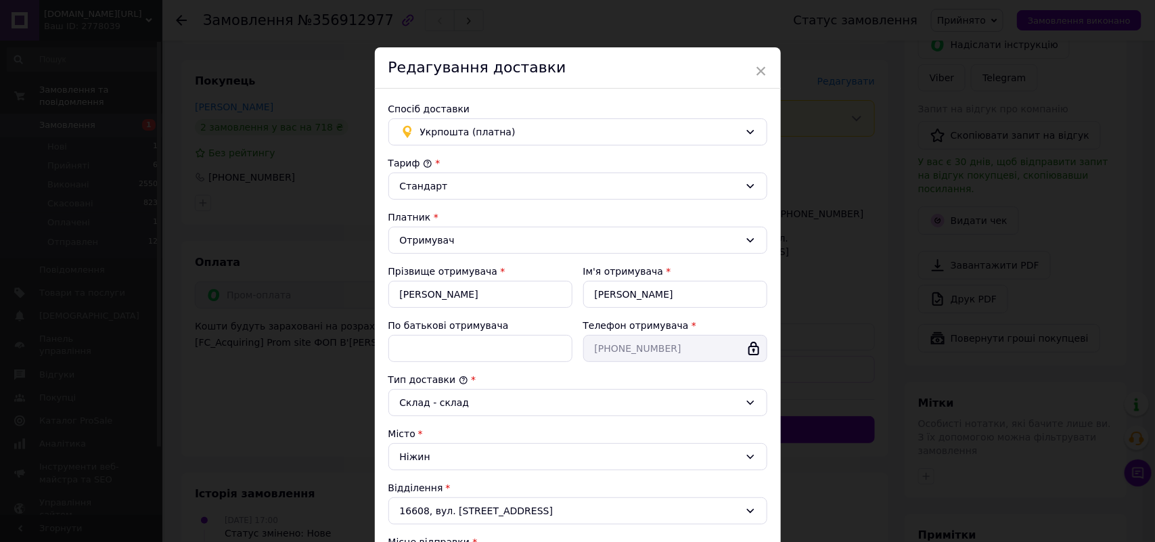
click at [676, 381] on div "Тип доставки *" at bounding box center [577, 380] width 379 height 14
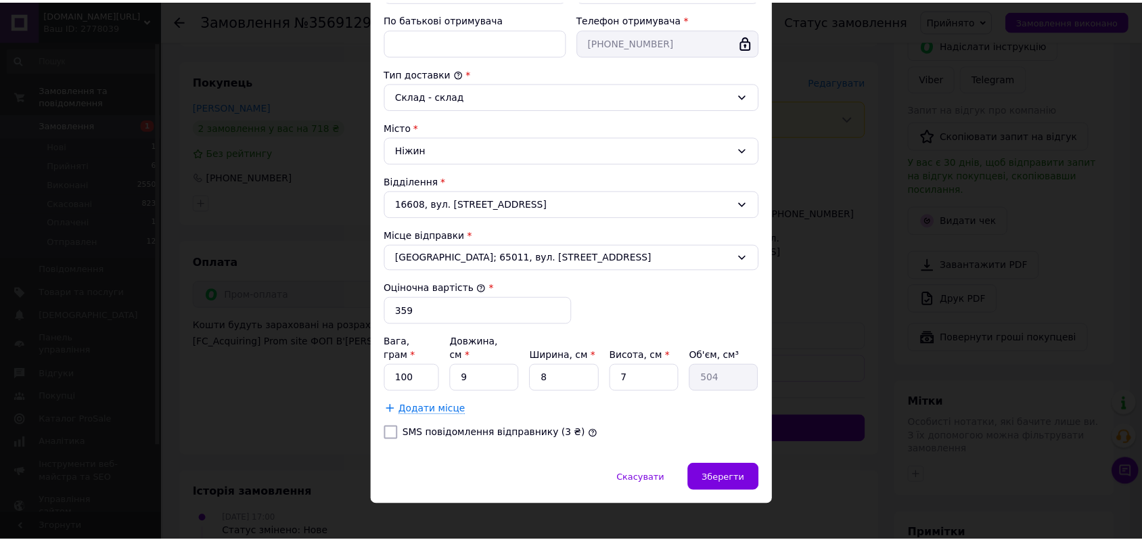
scroll to position [308, 0]
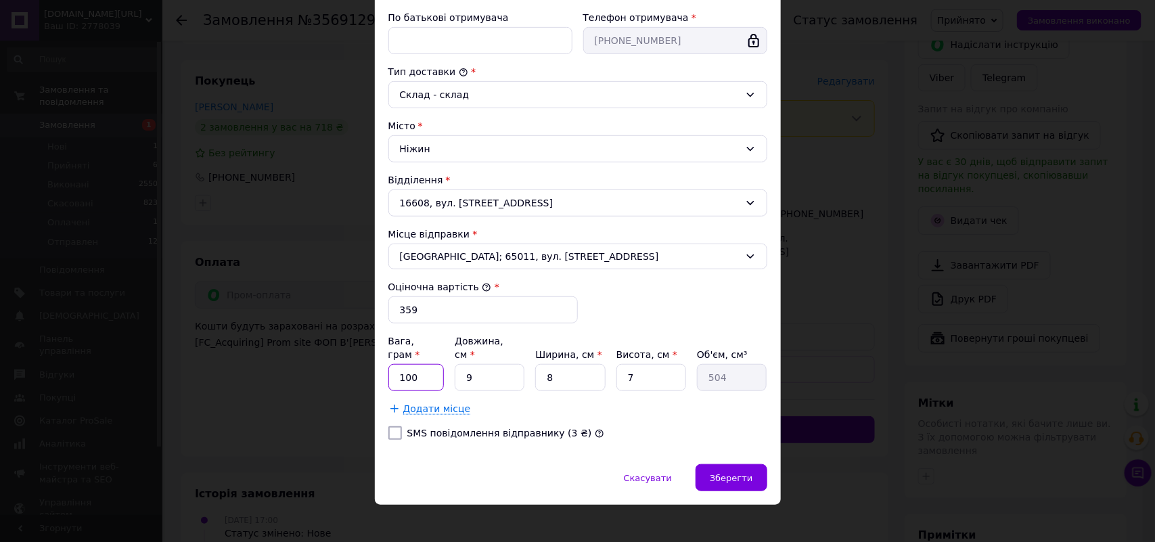
click at [435, 364] on input "100" at bounding box center [416, 377] width 56 height 27
type input "1"
type input "200"
click at [688, 426] on div "SMS повідомлення відправнику (3 ₴)" at bounding box center [578, 433] width 384 height 14
click at [728, 473] on span "Зберегти" at bounding box center [731, 478] width 43 height 10
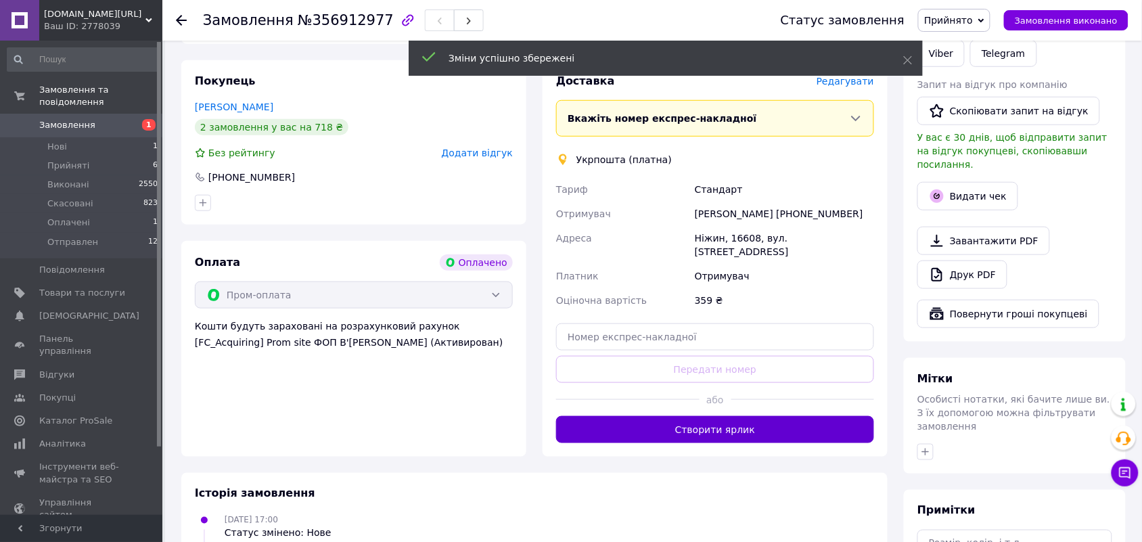
click at [747, 420] on button "Створити ярлик" at bounding box center [715, 429] width 318 height 27
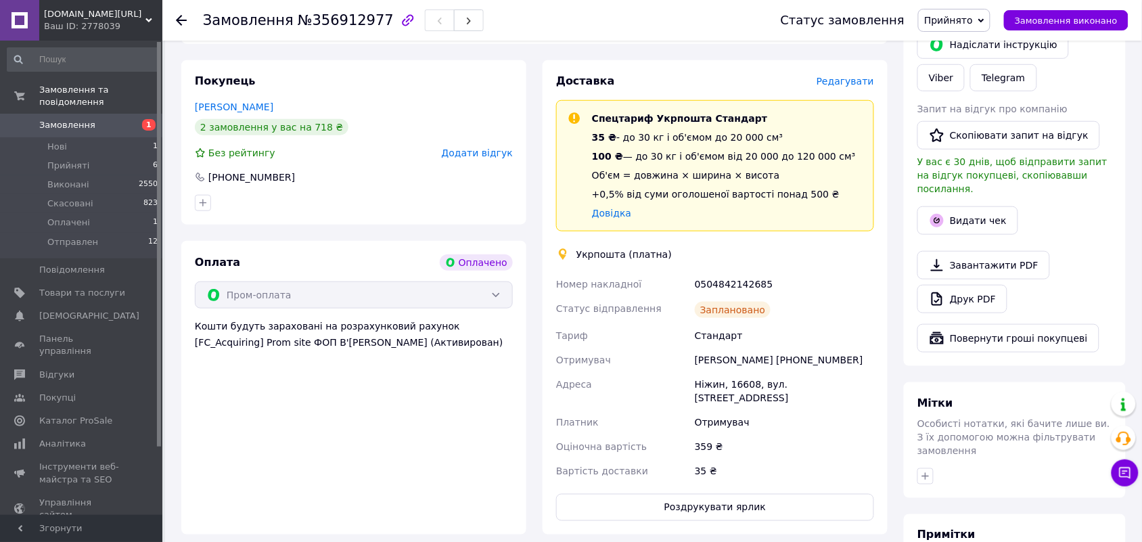
click at [95, 119] on span "Замовлення" at bounding box center [82, 125] width 86 height 12
